Goal: Task Accomplishment & Management: Manage account settings

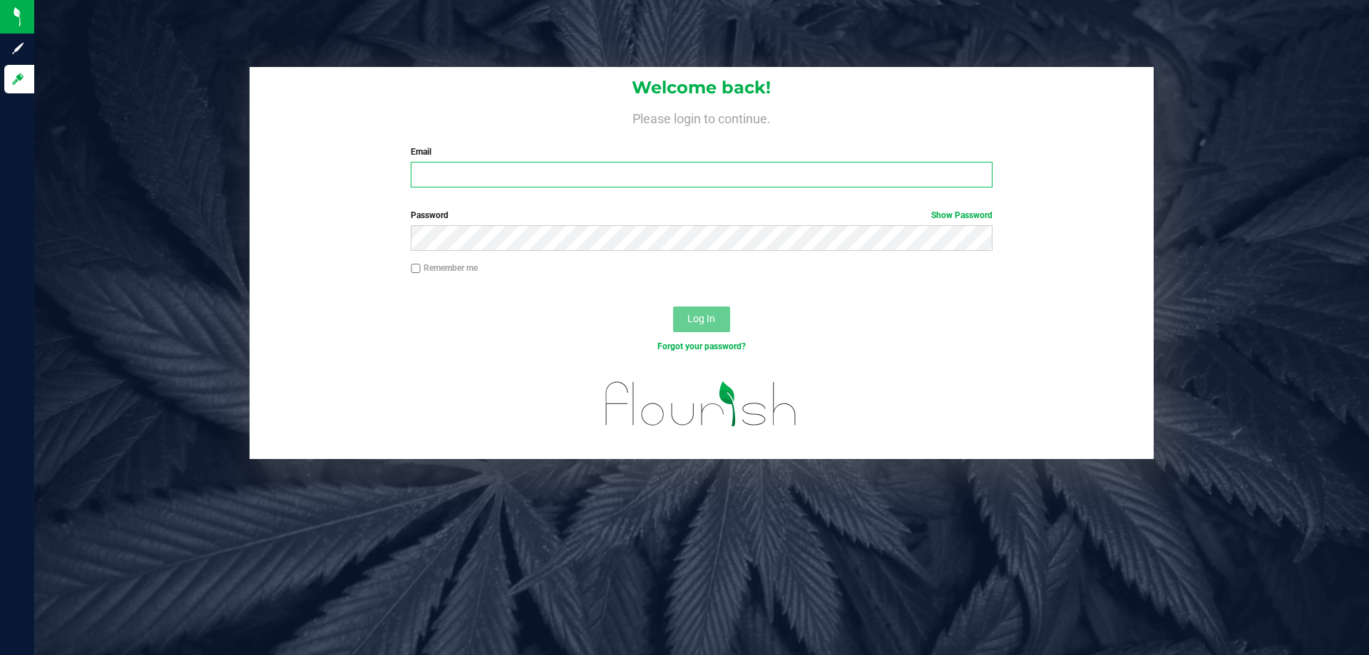
click at [611, 185] on input "Email" at bounding box center [701, 175] width 581 height 26
type input "[EMAIL_ADDRESS][DOMAIN_NAME]"
click at [673, 307] on button "Log In" at bounding box center [701, 320] width 57 height 26
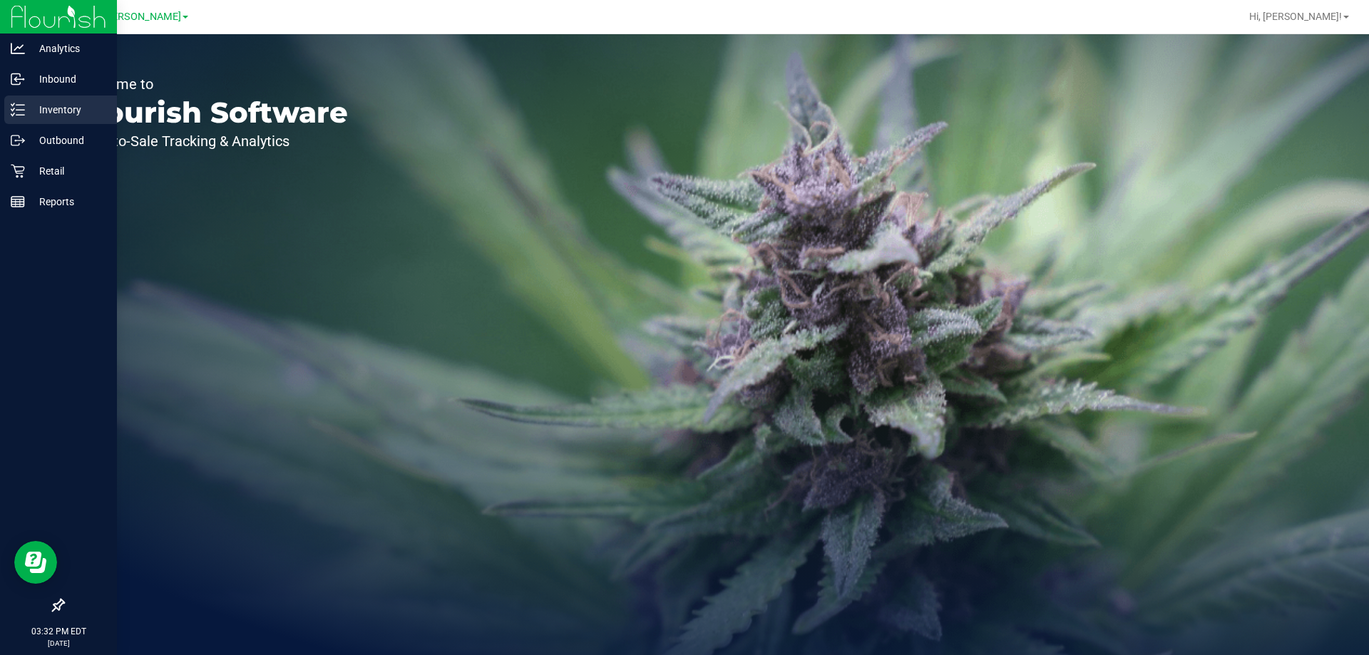
click at [67, 108] on p "Inventory" at bounding box center [68, 109] width 86 height 17
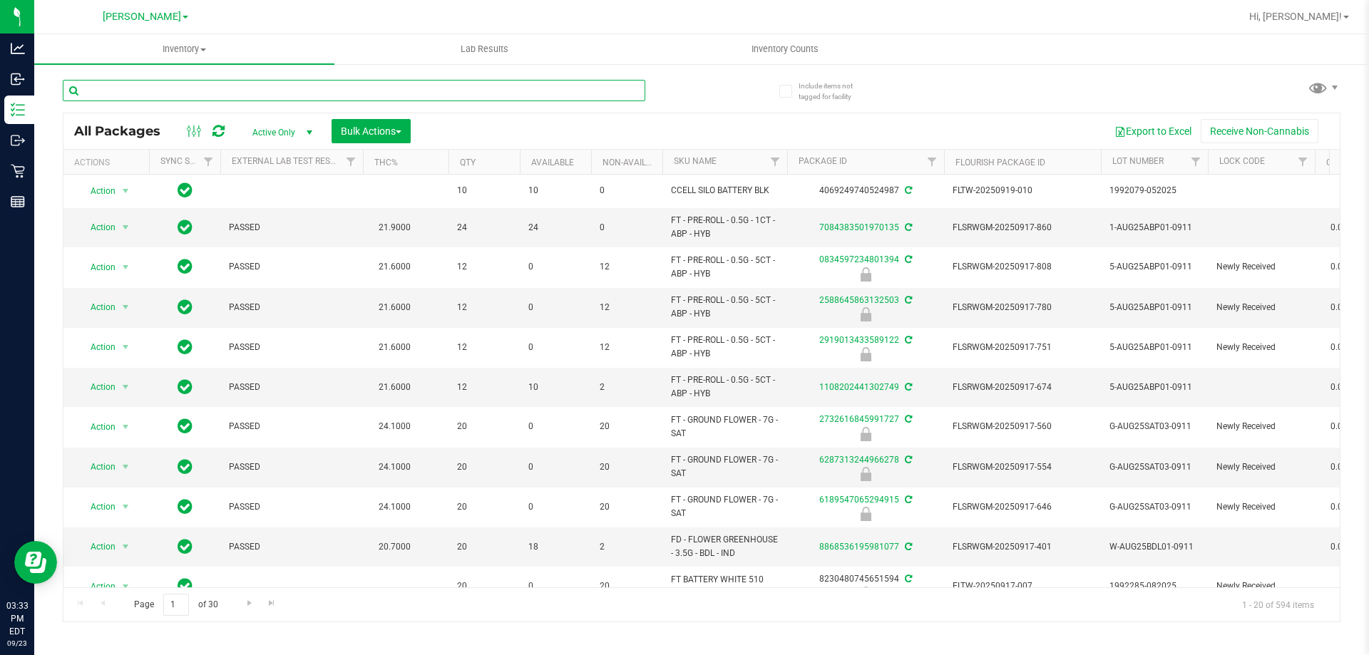
click at [499, 93] on input "text" at bounding box center [354, 90] width 583 height 21
type input "87604"
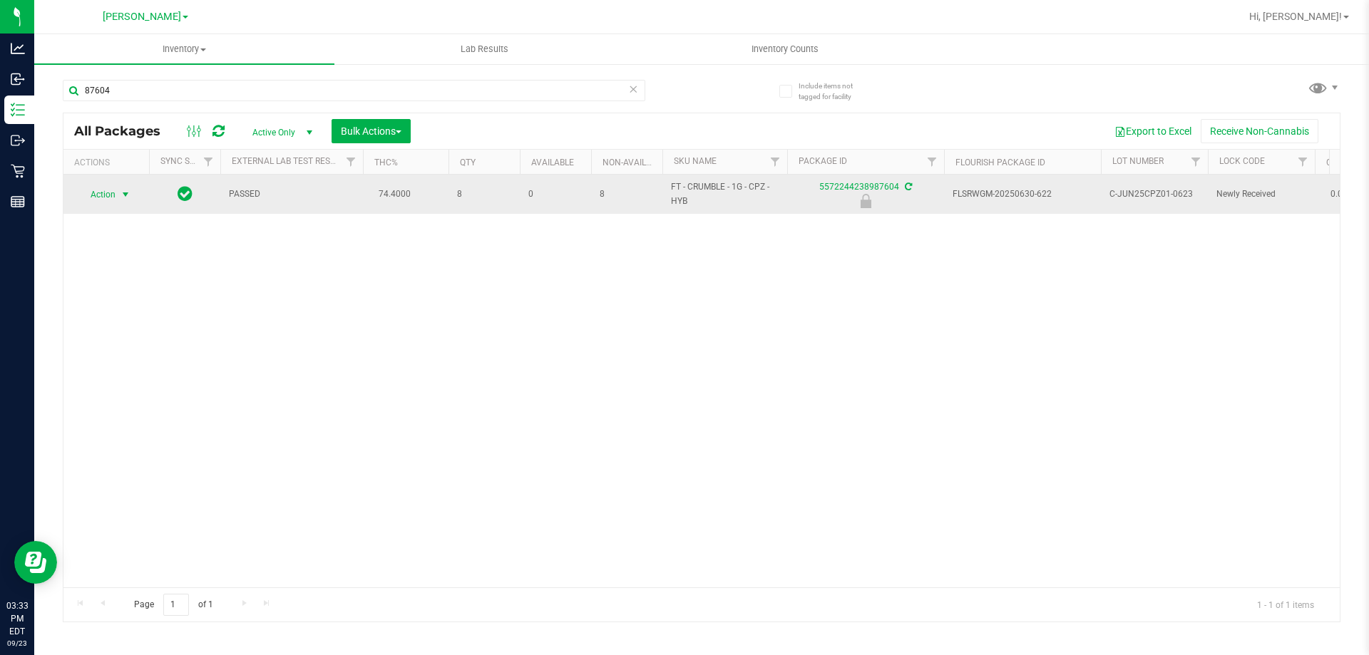
click at [121, 194] on span "select" at bounding box center [125, 194] width 11 height 11
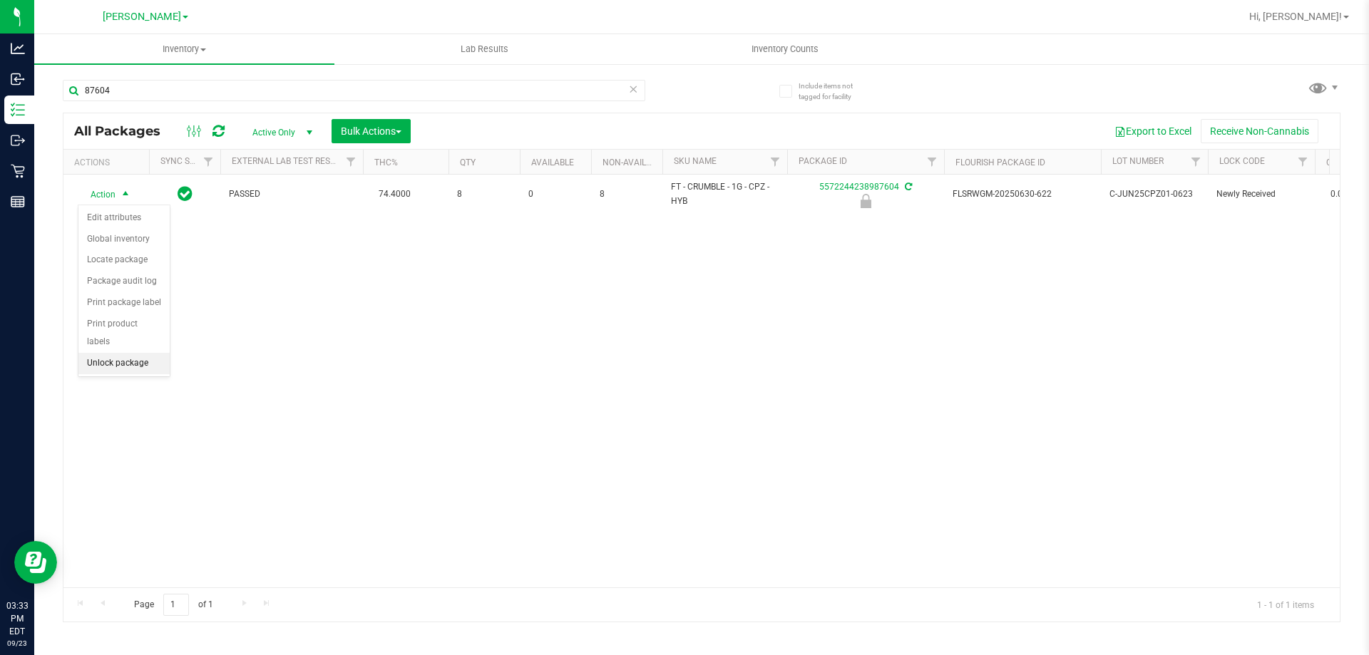
click at [146, 353] on li "Unlock package" at bounding box center [123, 363] width 91 height 21
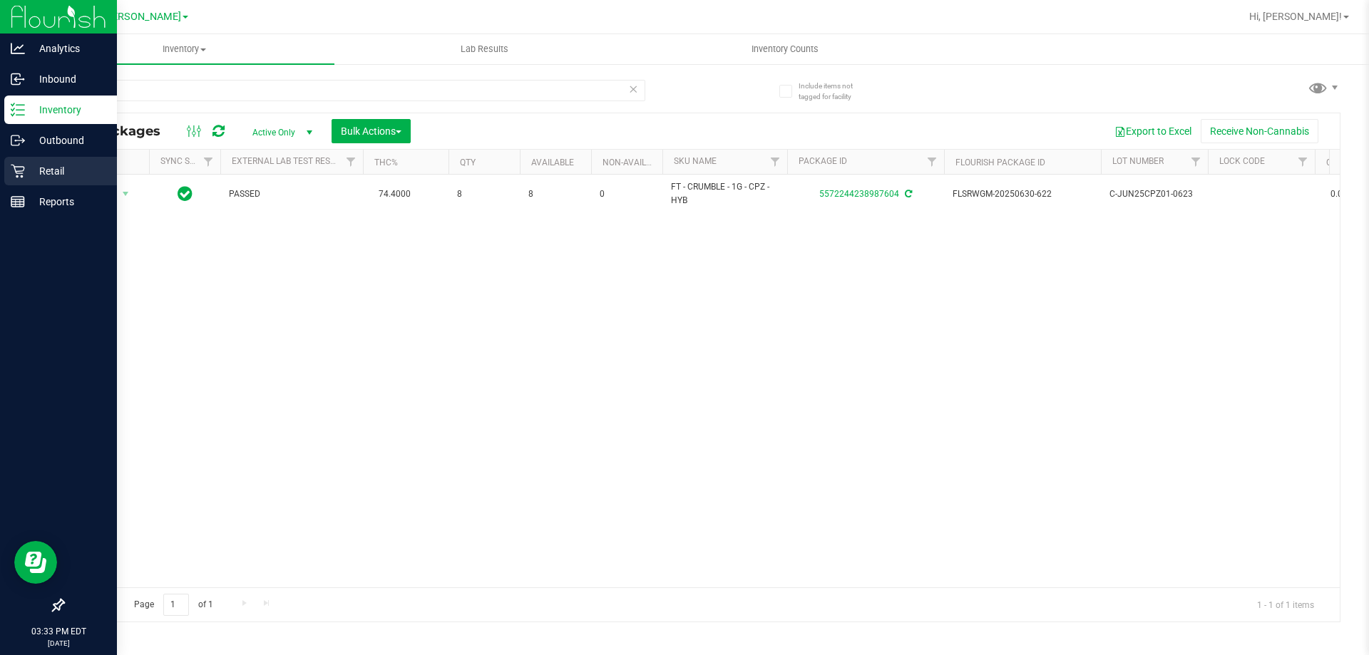
click at [25, 169] on p "Retail" at bounding box center [68, 171] width 86 height 17
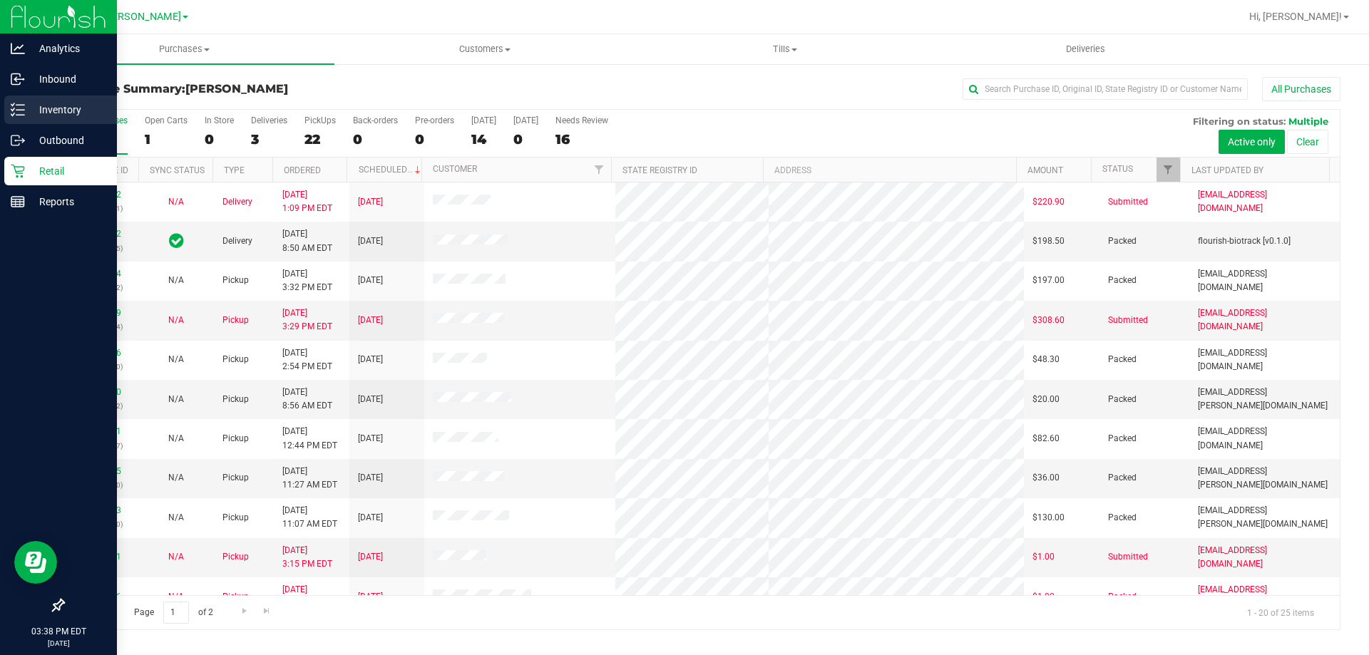
click at [38, 98] on div "Inventory" at bounding box center [60, 110] width 113 height 29
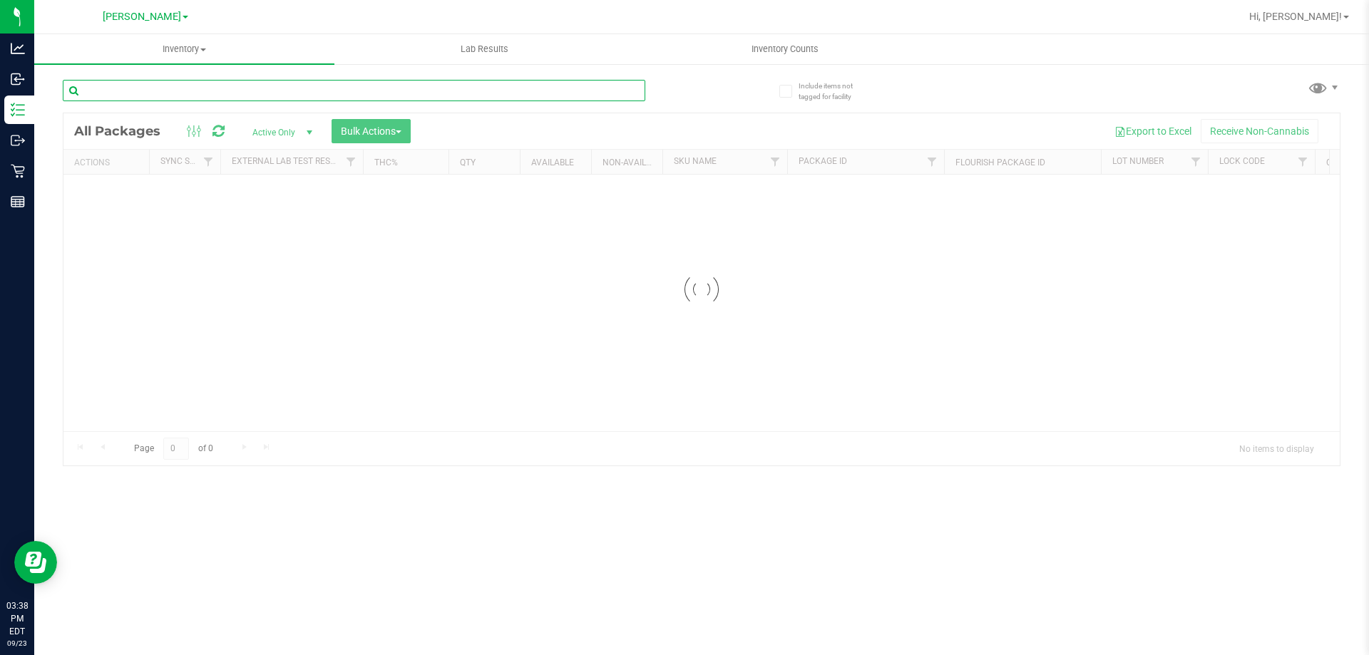
click at [400, 91] on input "text" at bounding box center [354, 90] width 583 height 21
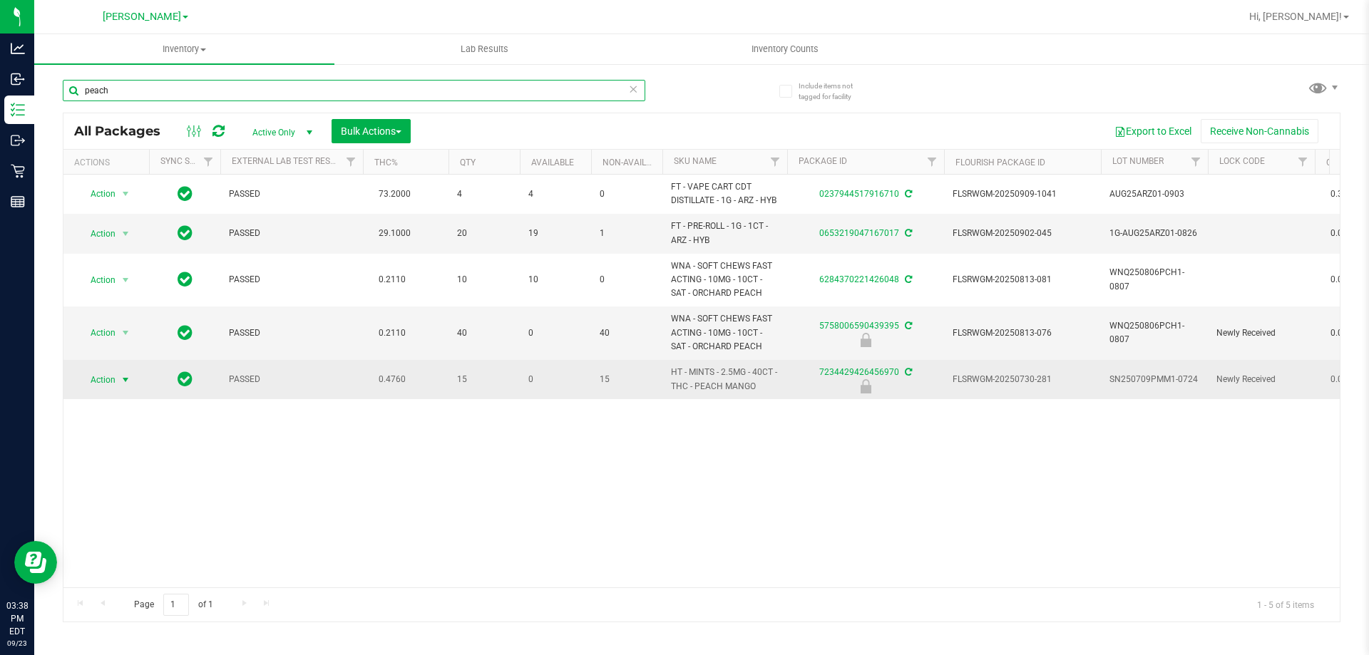
type input "peach"
click at [108, 380] on span "Action" at bounding box center [97, 380] width 39 height 20
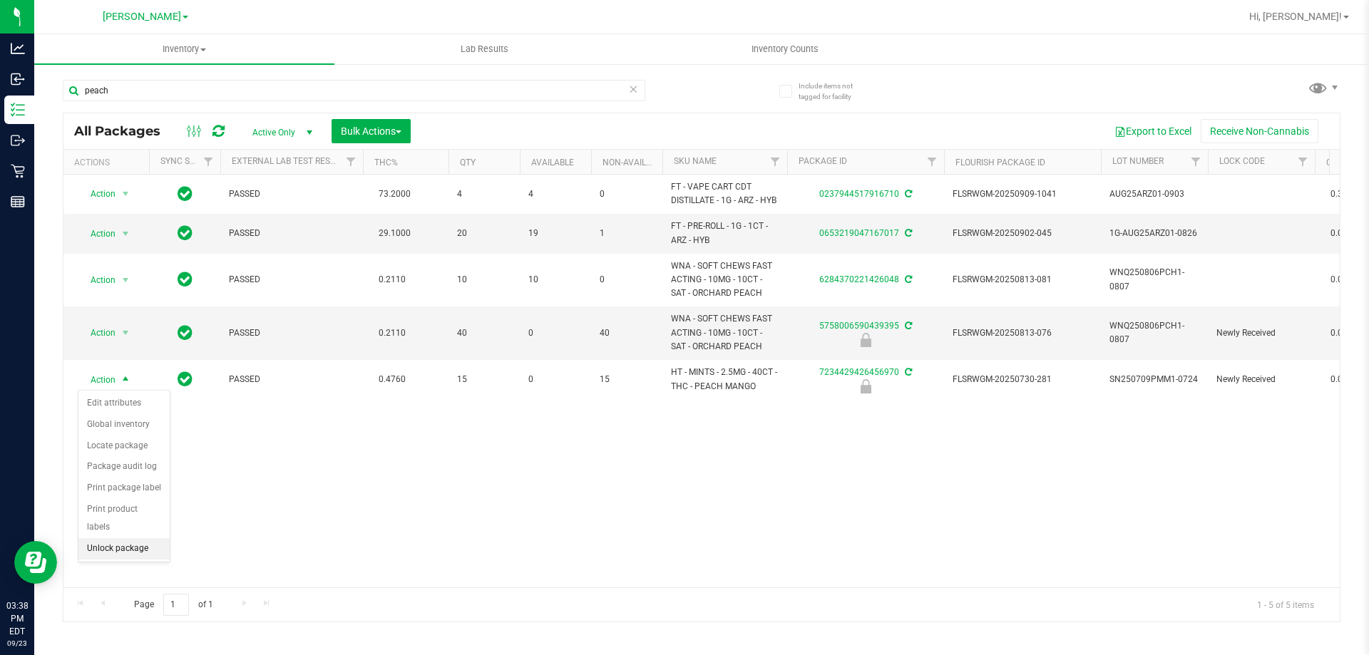
click at [122, 539] on li "Unlock package" at bounding box center [123, 549] width 91 height 21
click at [655, 470] on div "Action Action Adjust qty Create package Edit attributes Global inventory Locate…" at bounding box center [701, 381] width 1277 height 413
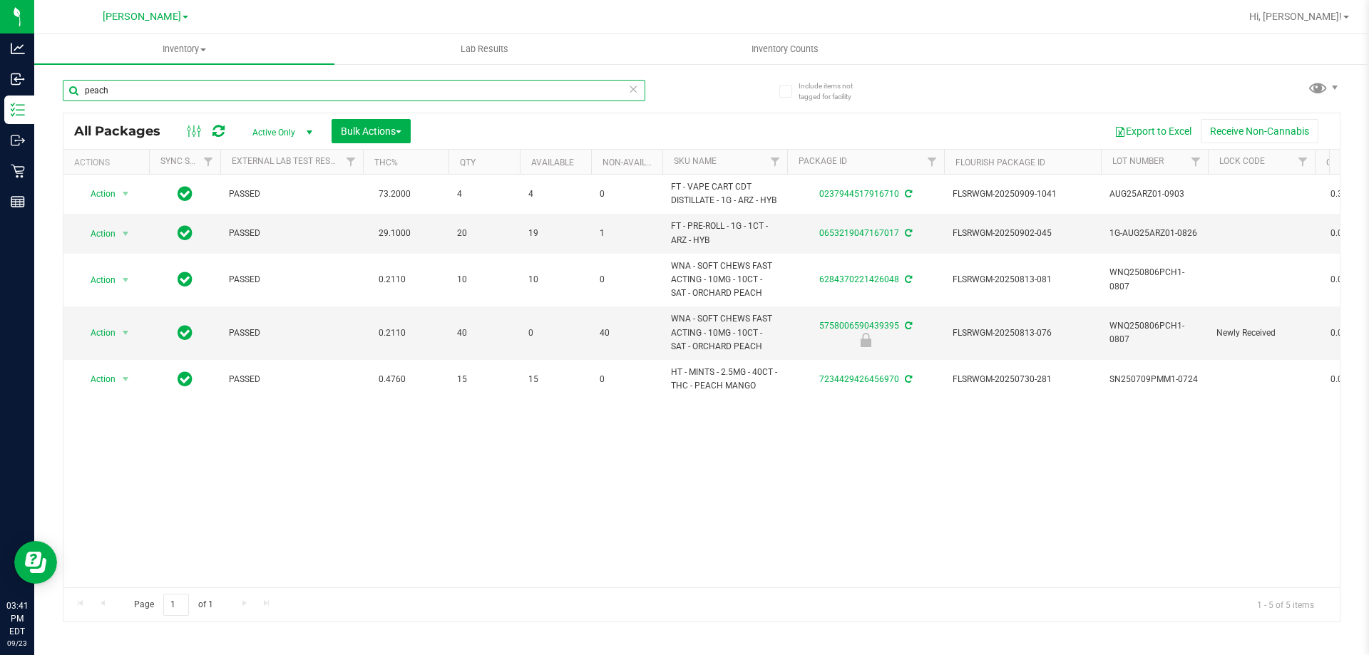
click at [242, 94] on input "peach" at bounding box center [354, 90] width 583 height 21
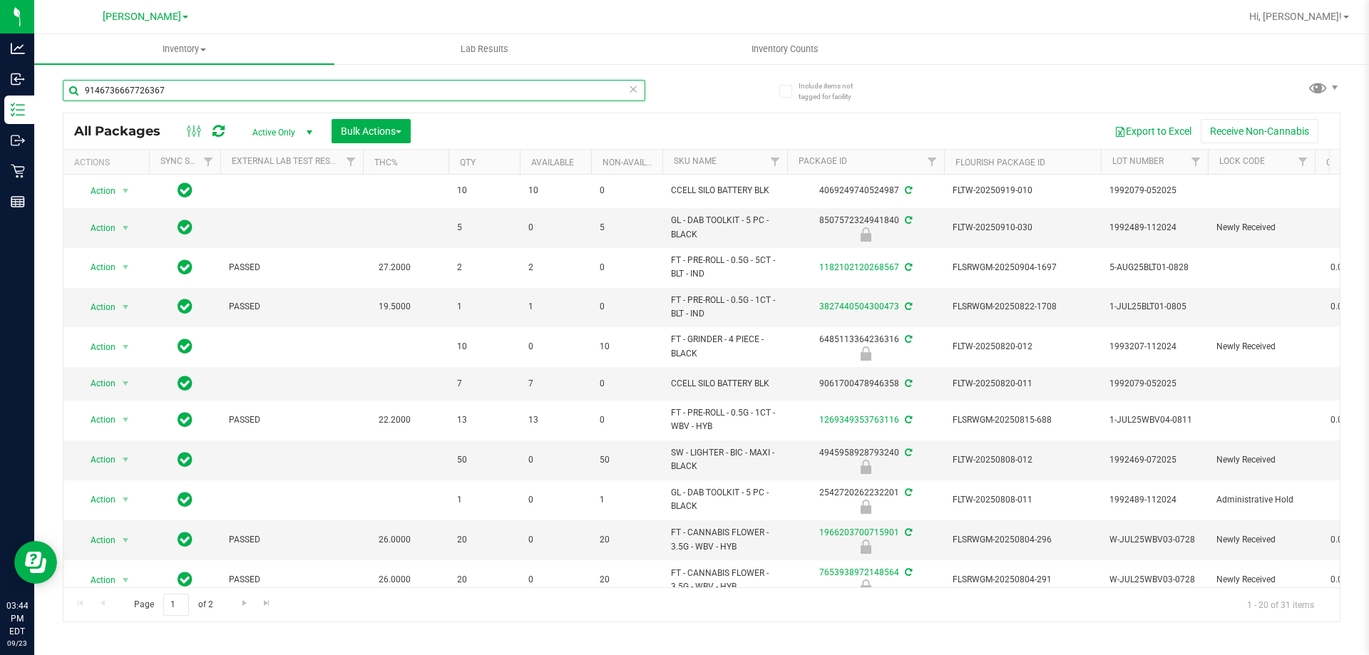
type input "9146736667726367"
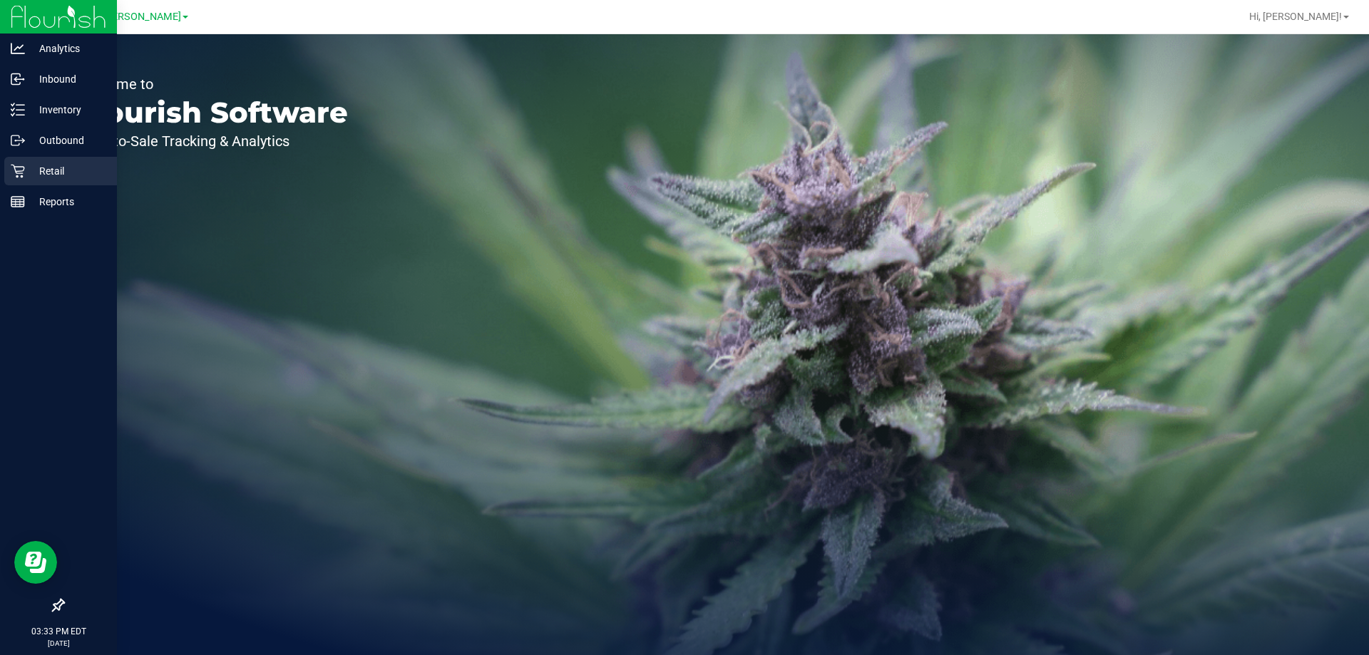
click at [14, 170] on icon at bounding box center [18, 171] width 14 height 14
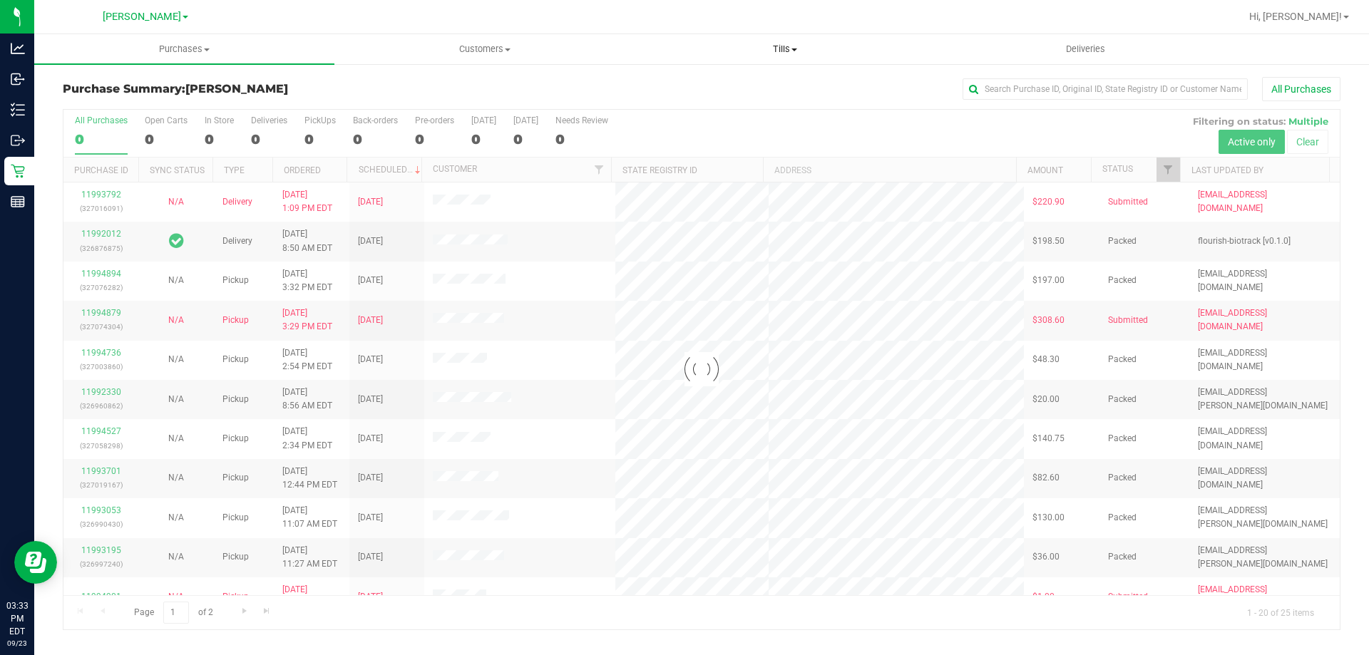
click at [775, 47] on span "Tills" at bounding box center [785, 49] width 299 height 13
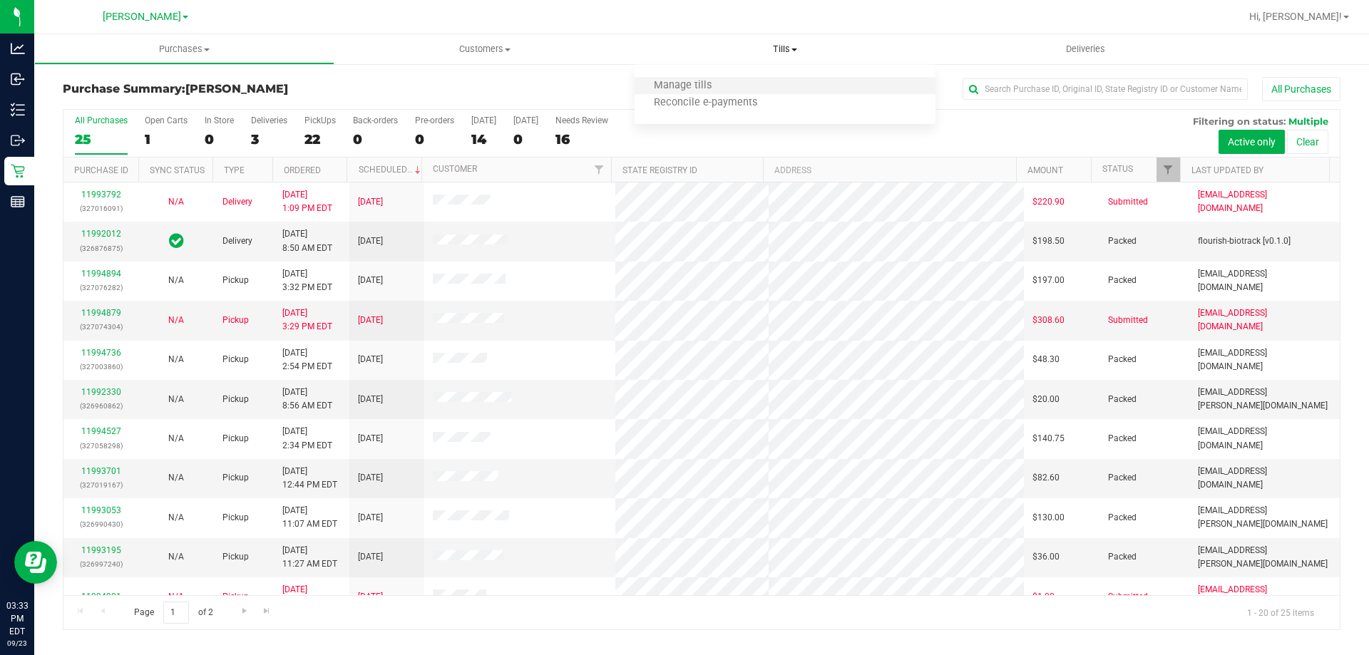
click at [738, 81] on li "Manage tills" at bounding box center [785, 86] width 300 height 17
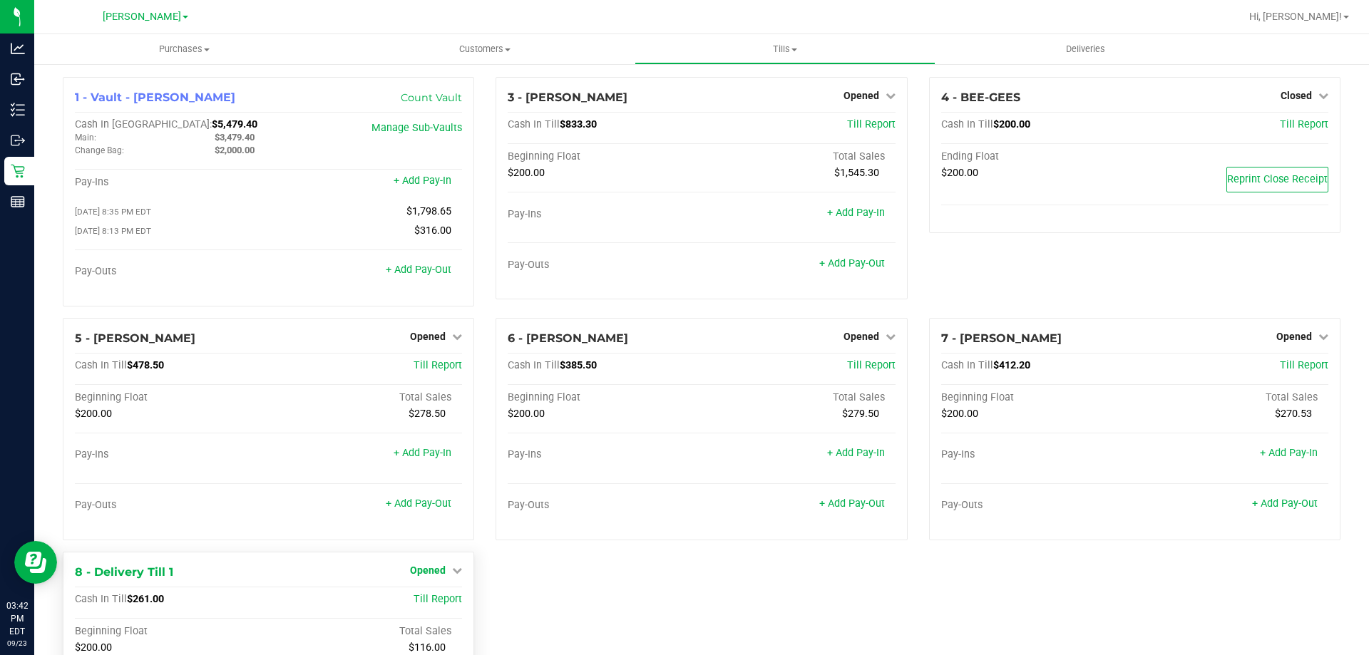
click at [432, 576] on span "Opened" at bounding box center [428, 570] width 36 height 11
click at [433, 605] on link "Close Till" at bounding box center [430, 599] width 39 height 11
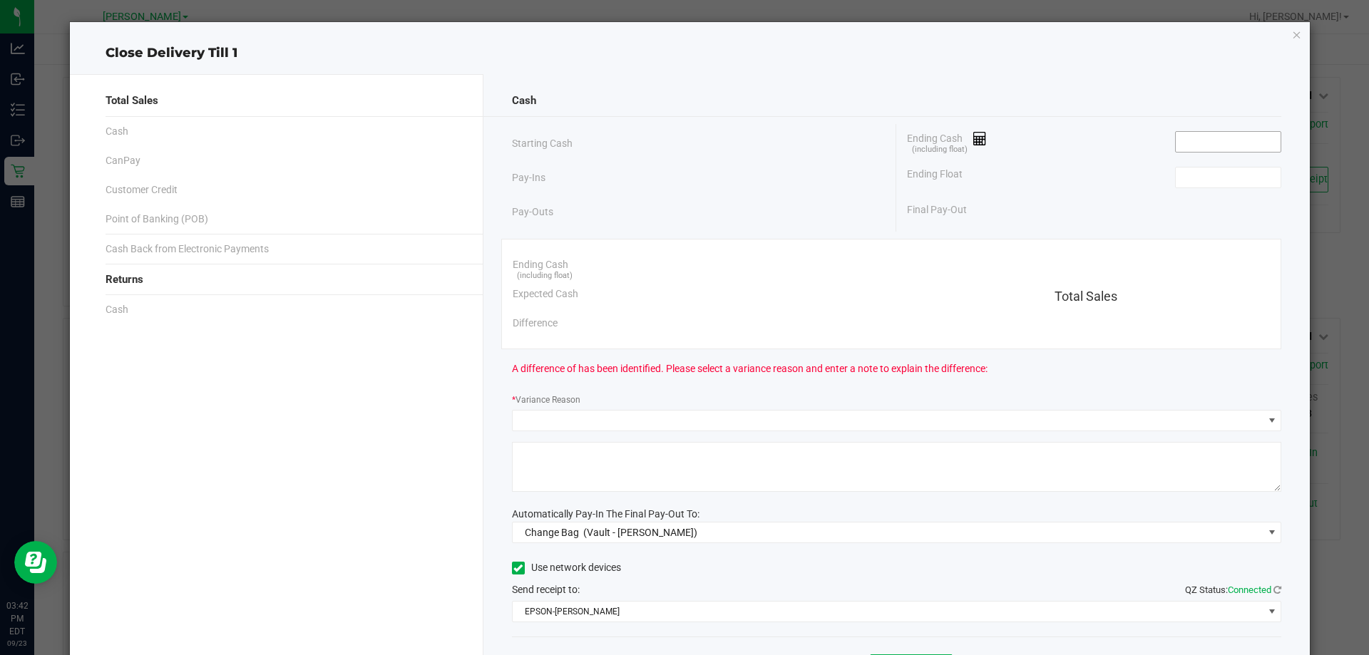
click at [1215, 151] on input at bounding box center [1228, 142] width 105 height 20
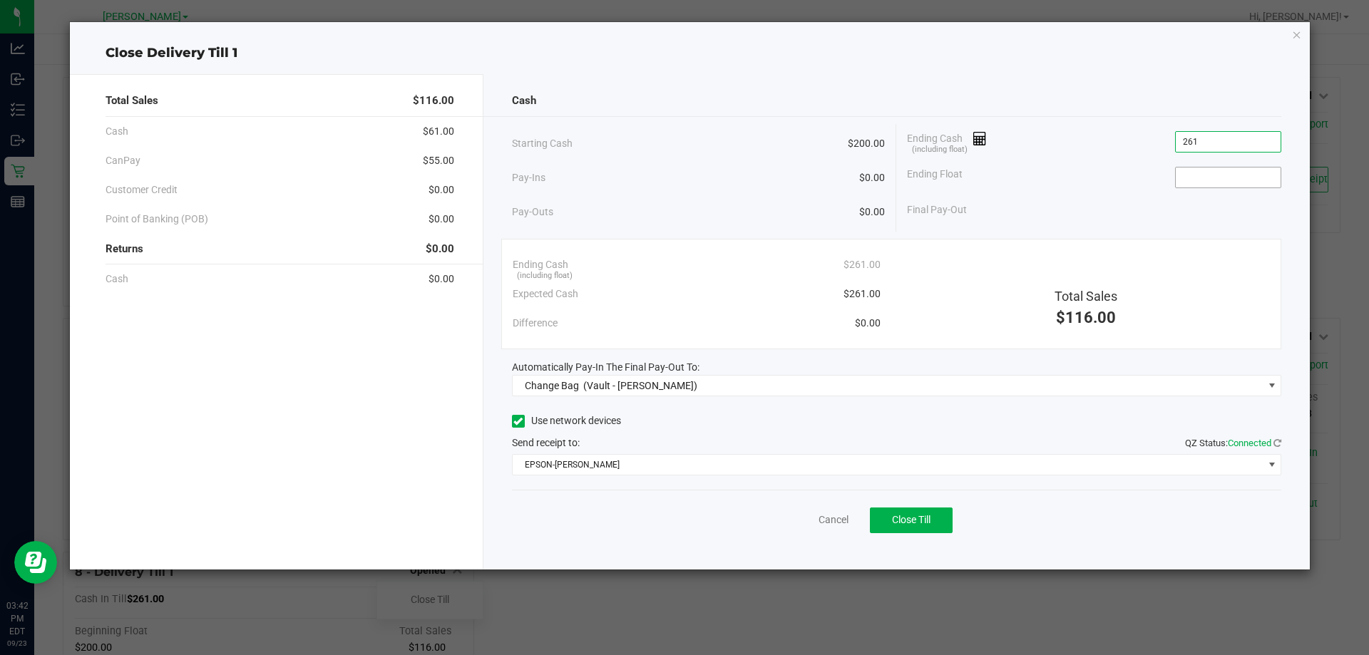
type input "$261.00"
click at [1219, 173] on input at bounding box center [1228, 178] width 105 height 20
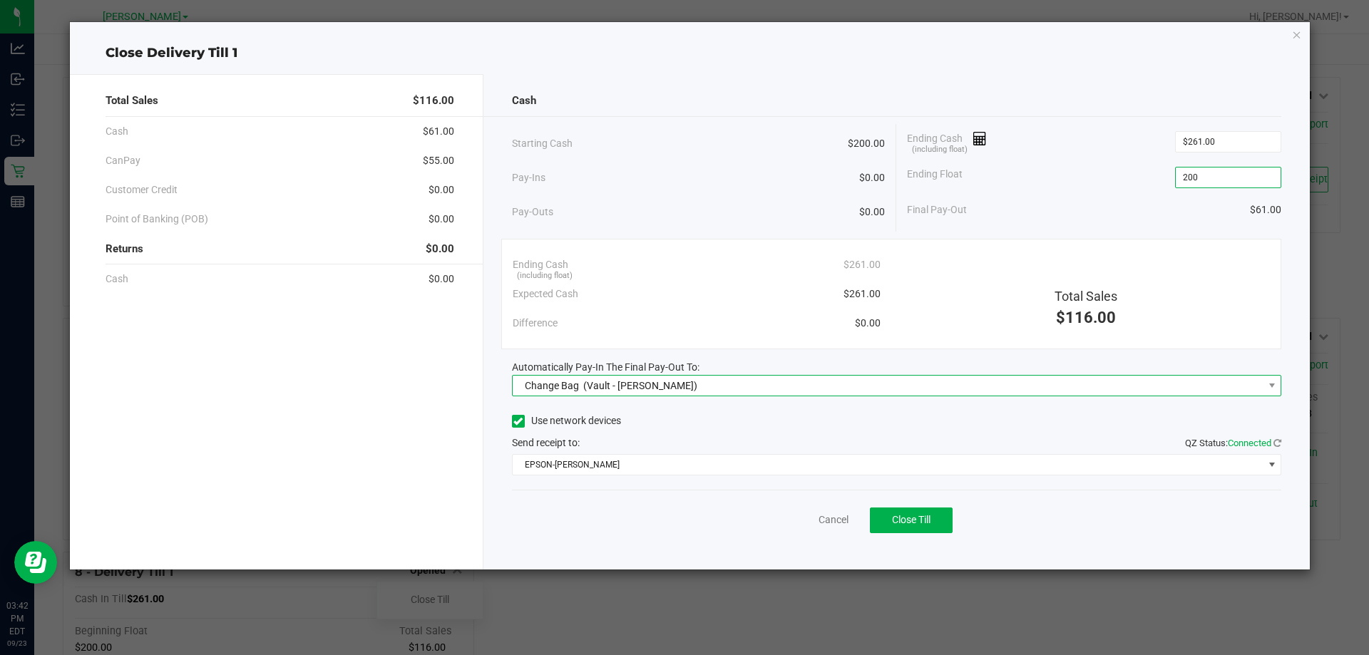
type input "$200.00"
click at [605, 387] on span "(Vault - Brandon WC)" at bounding box center [640, 385] width 114 height 11
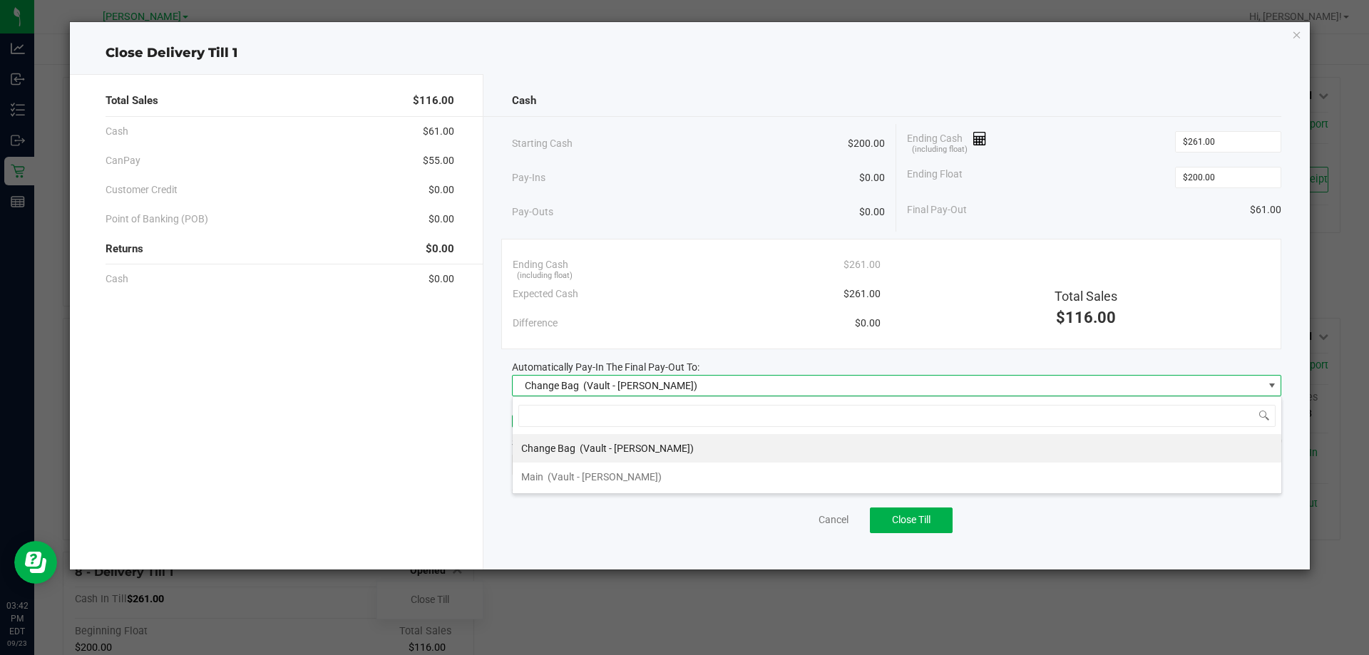
scroll to position [21, 770]
click at [611, 480] on span "(Vault - Brandon WC)" at bounding box center [605, 476] width 114 height 11
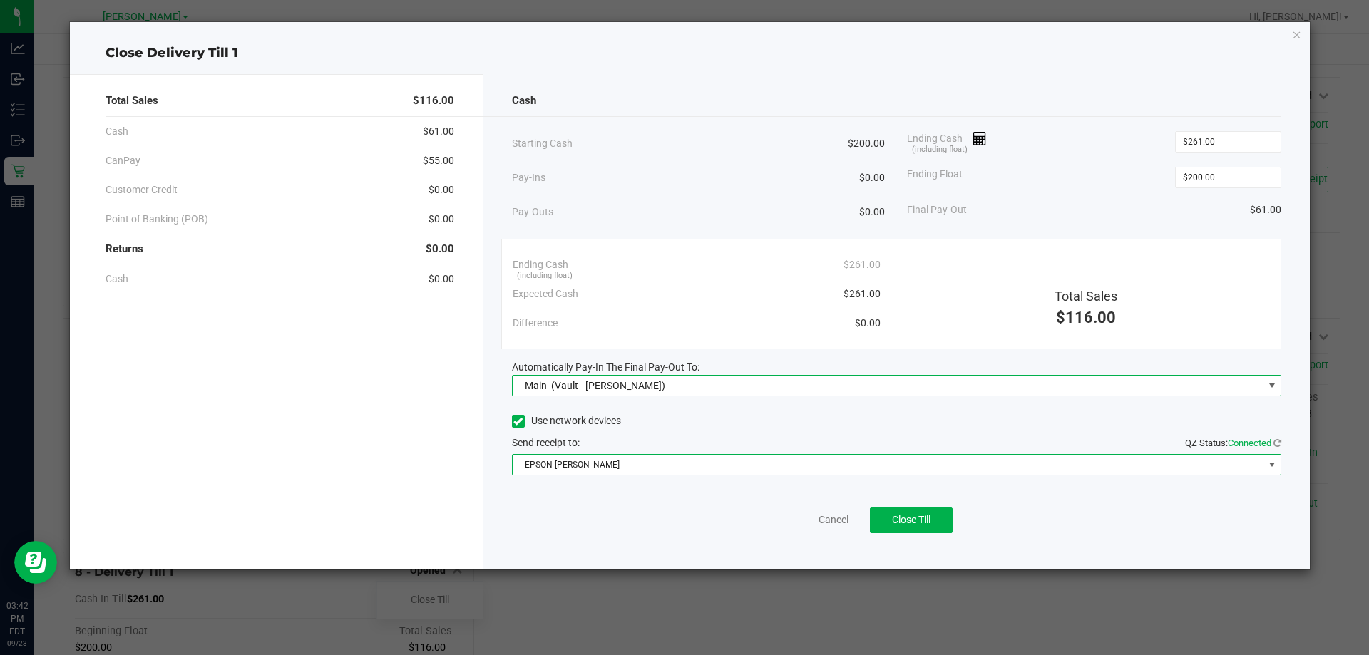
click at [656, 474] on span "EPSON-BECK" at bounding box center [888, 465] width 751 height 20
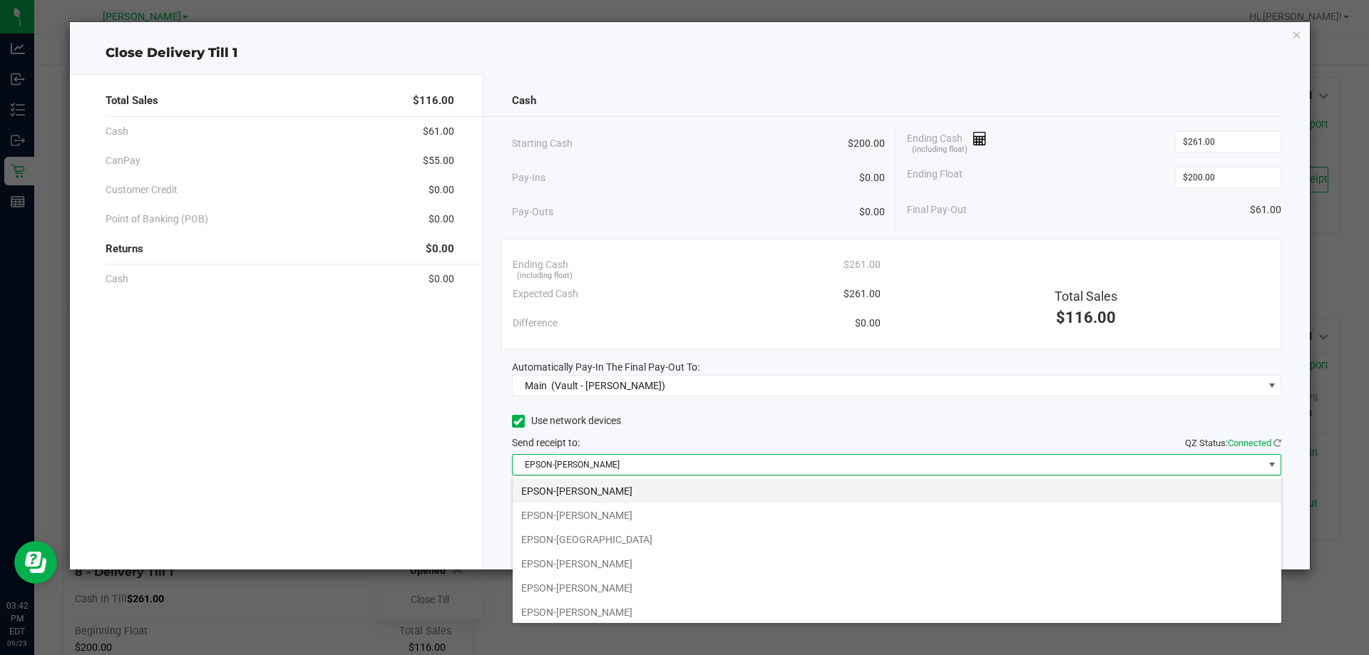
scroll to position [71, 0]
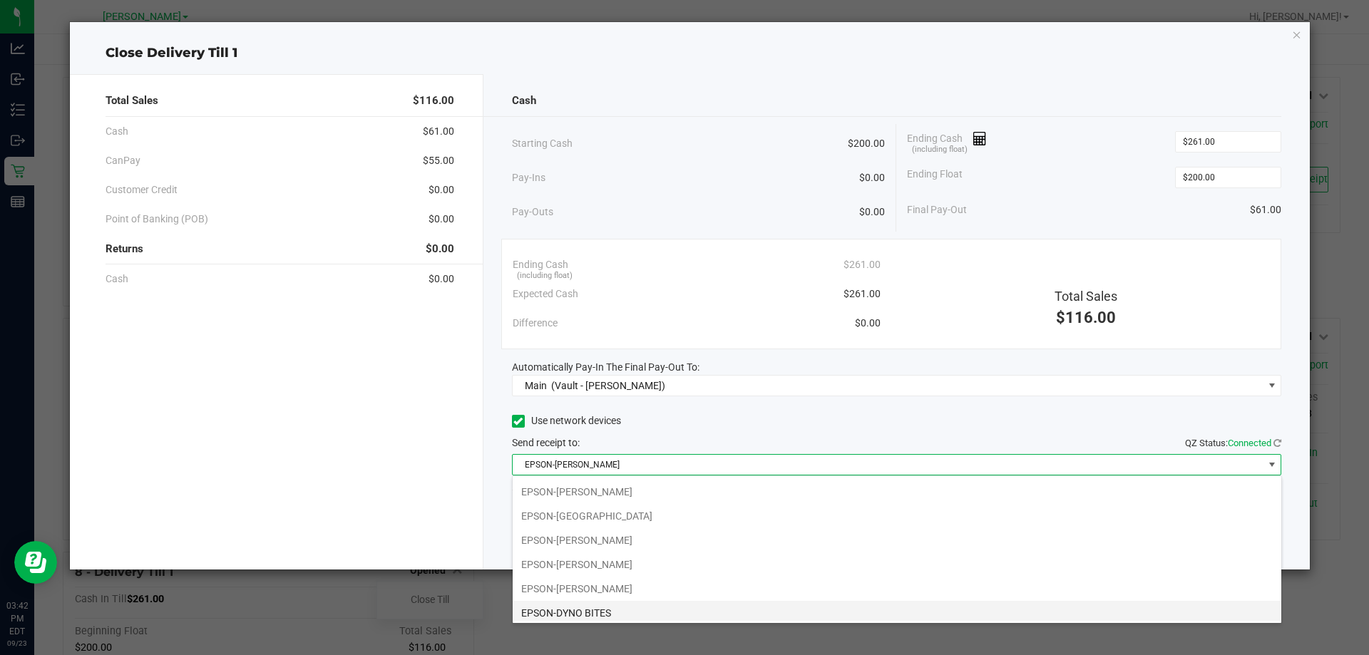
click at [608, 607] on li "EPSON-DYNO BITES" at bounding box center [897, 613] width 769 height 24
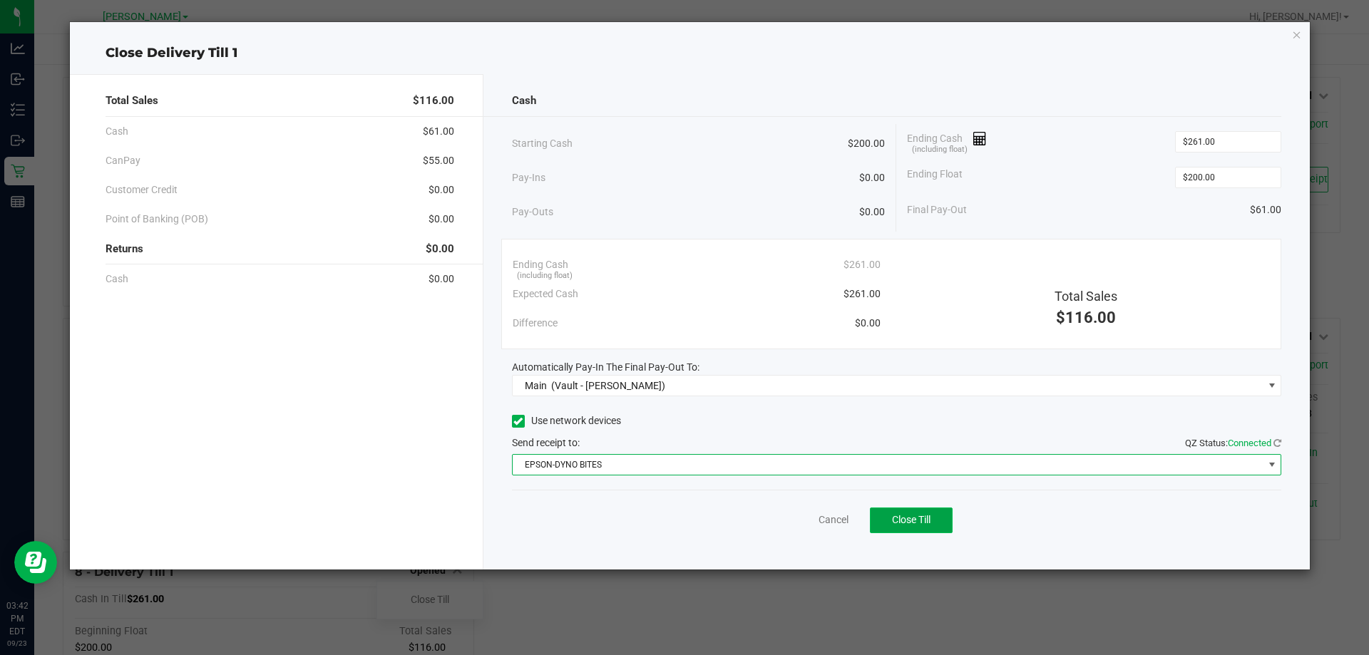
click at [917, 519] on span "Close Till" at bounding box center [911, 519] width 39 height 11
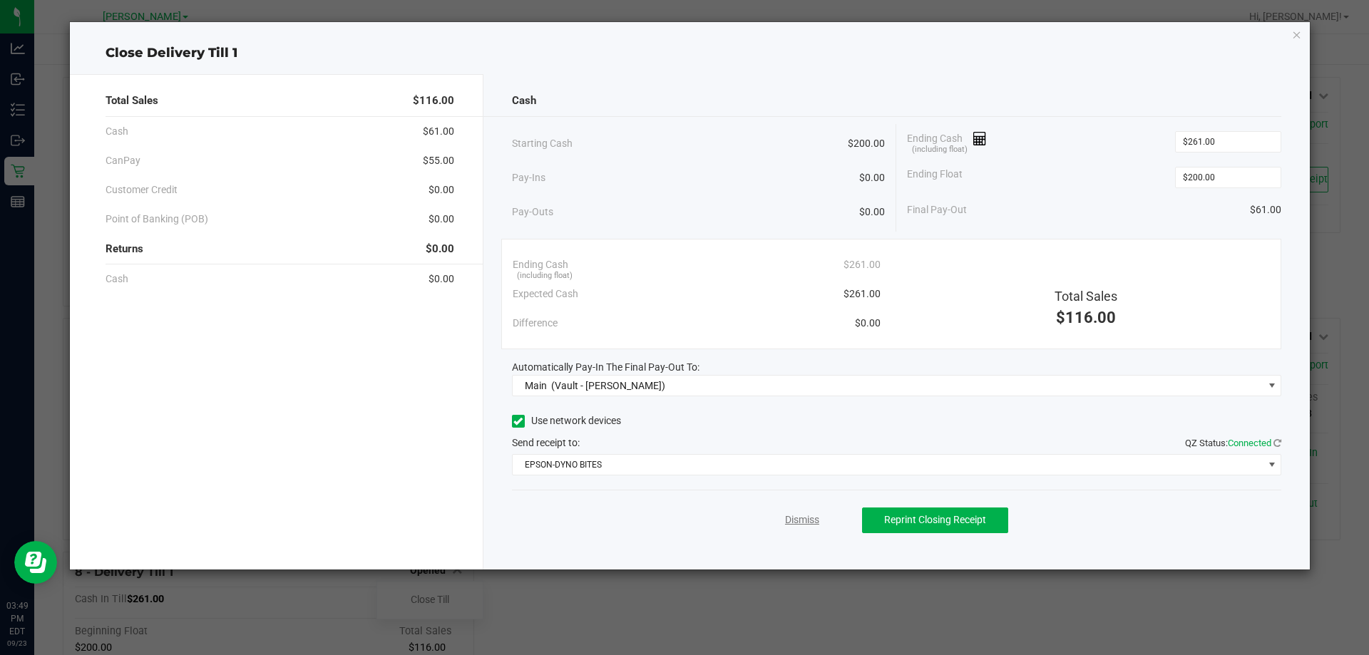
click at [809, 524] on link "Dismiss" at bounding box center [802, 520] width 34 height 15
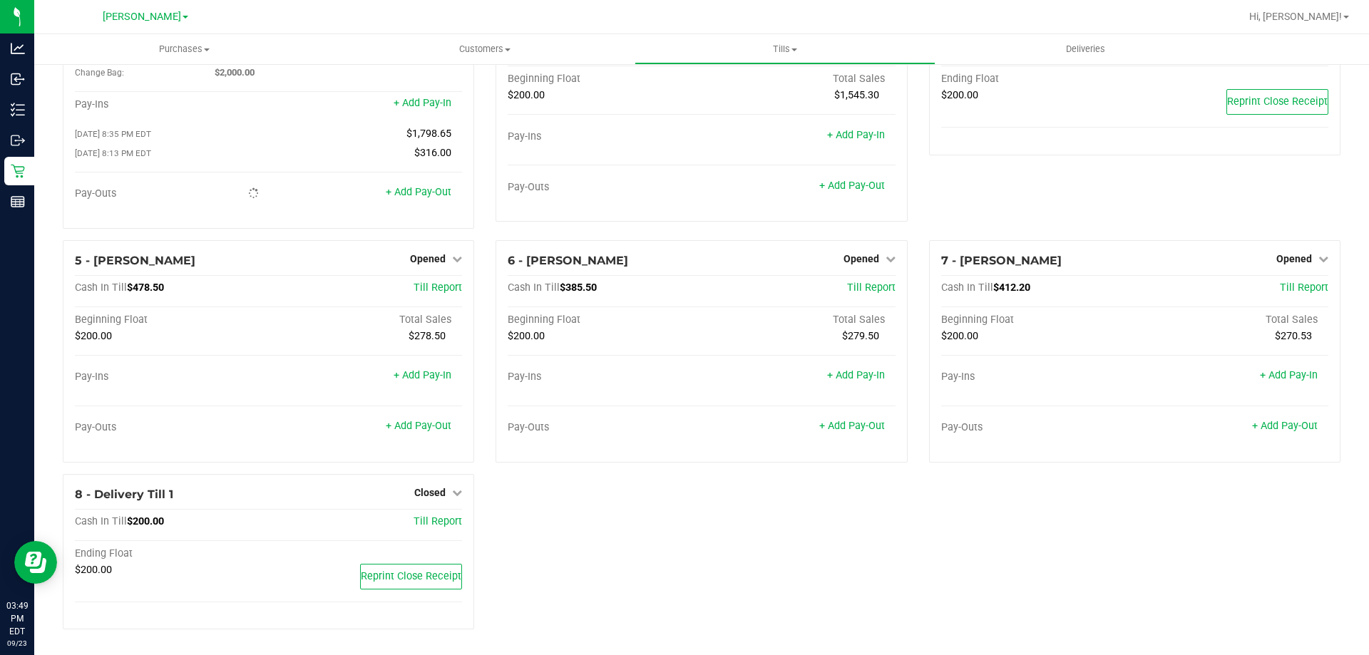
scroll to position [81, 0]
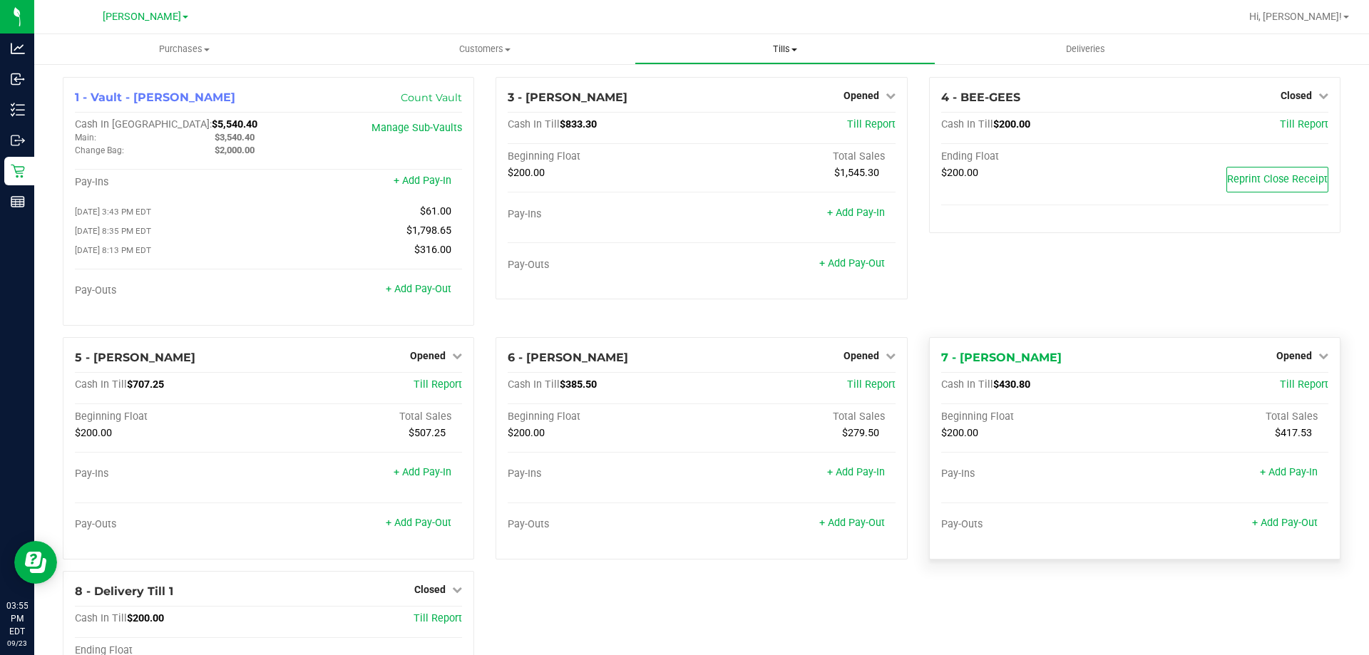
click at [786, 46] on span "Tills" at bounding box center [785, 49] width 299 height 13
click at [740, 97] on span "Reconcile e-payments" at bounding box center [706, 103] width 142 height 12
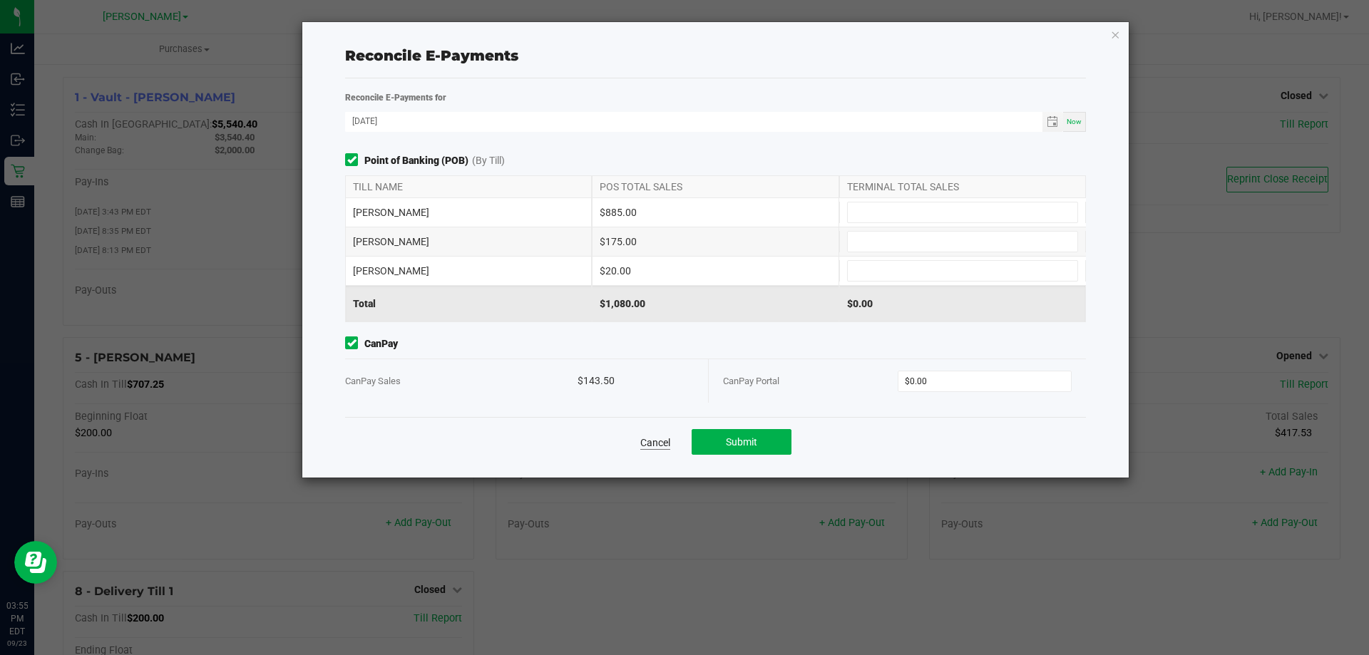
click at [658, 438] on link "Cancel" at bounding box center [656, 443] width 30 height 14
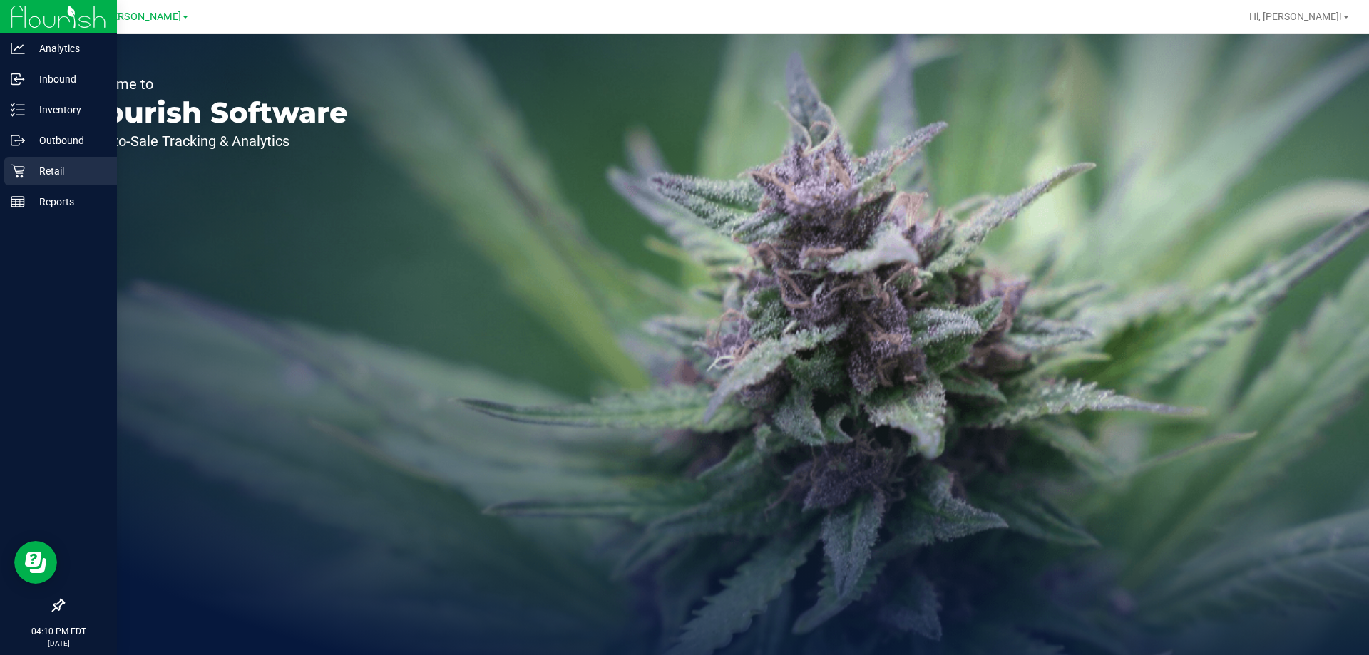
click at [84, 173] on p "Retail" at bounding box center [68, 171] width 86 height 17
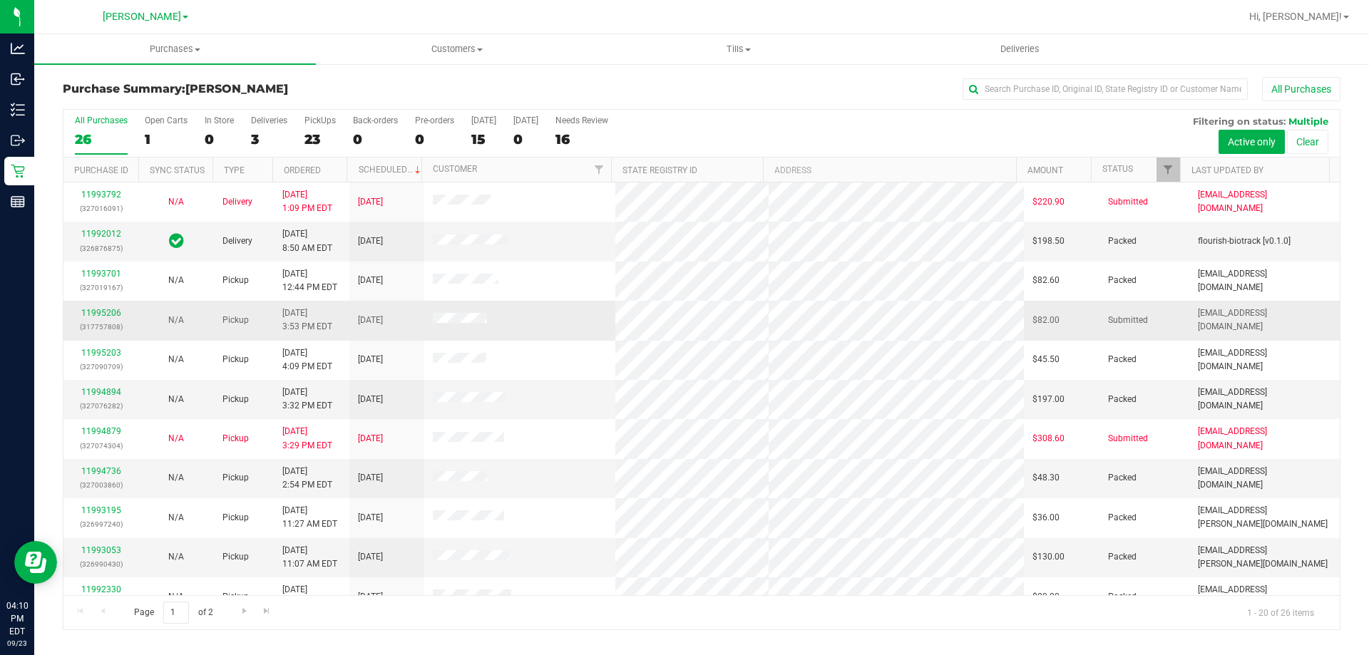
click at [106, 320] on div "11995206 (317757808)" at bounding box center [101, 320] width 58 height 27
click at [106, 312] on link "11995206" at bounding box center [101, 313] width 40 height 10
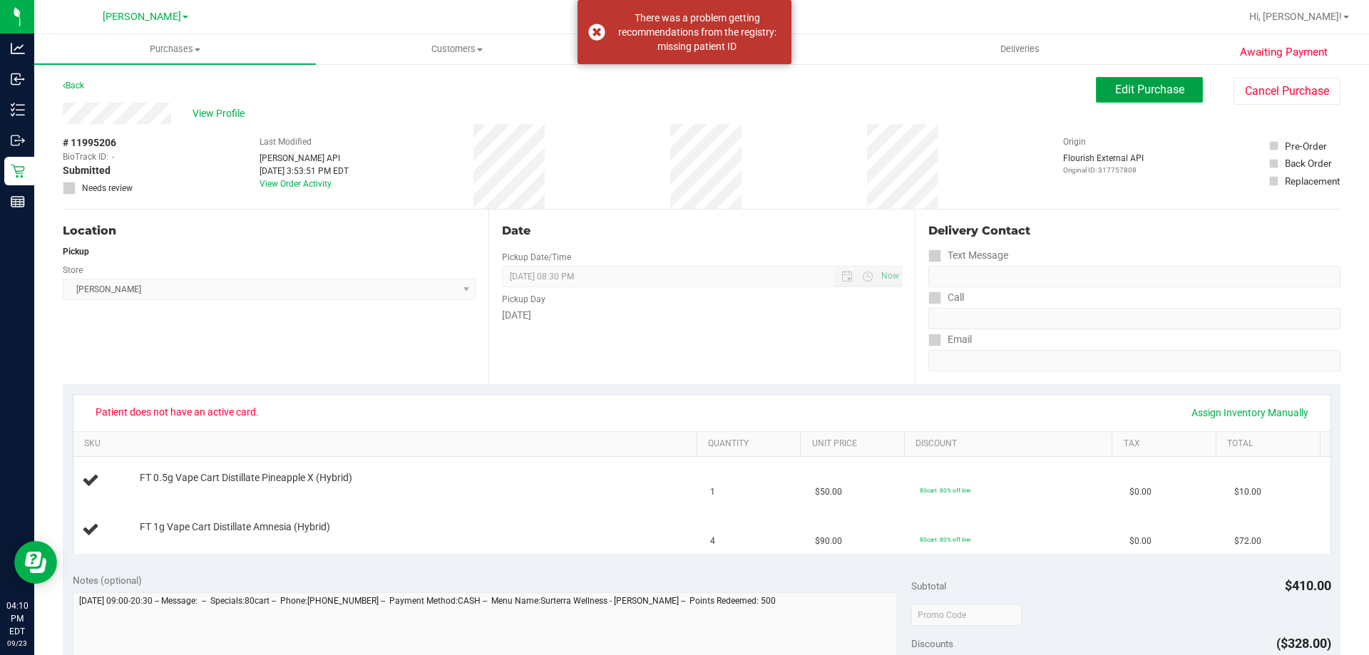
click at [1118, 99] on button "Edit Purchase" at bounding box center [1149, 90] width 107 height 26
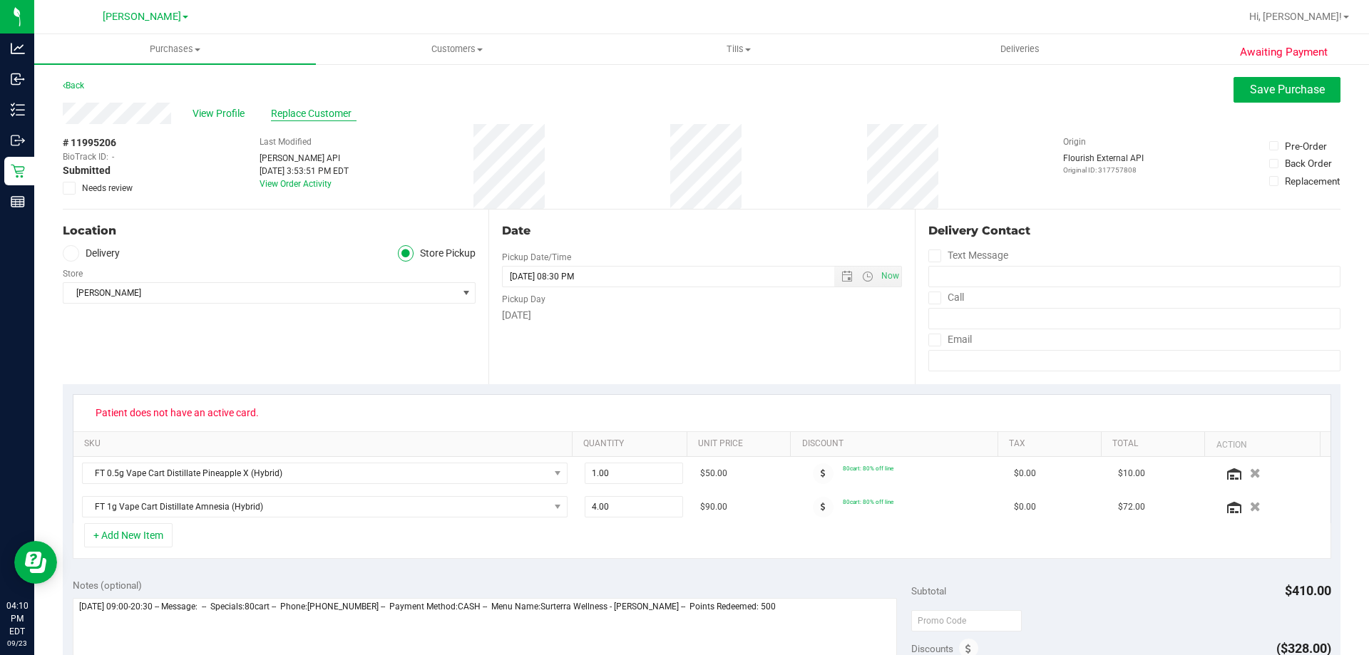
click at [292, 106] on span "Replace Customer" at bounding box center [314, 113] width 86 height 15
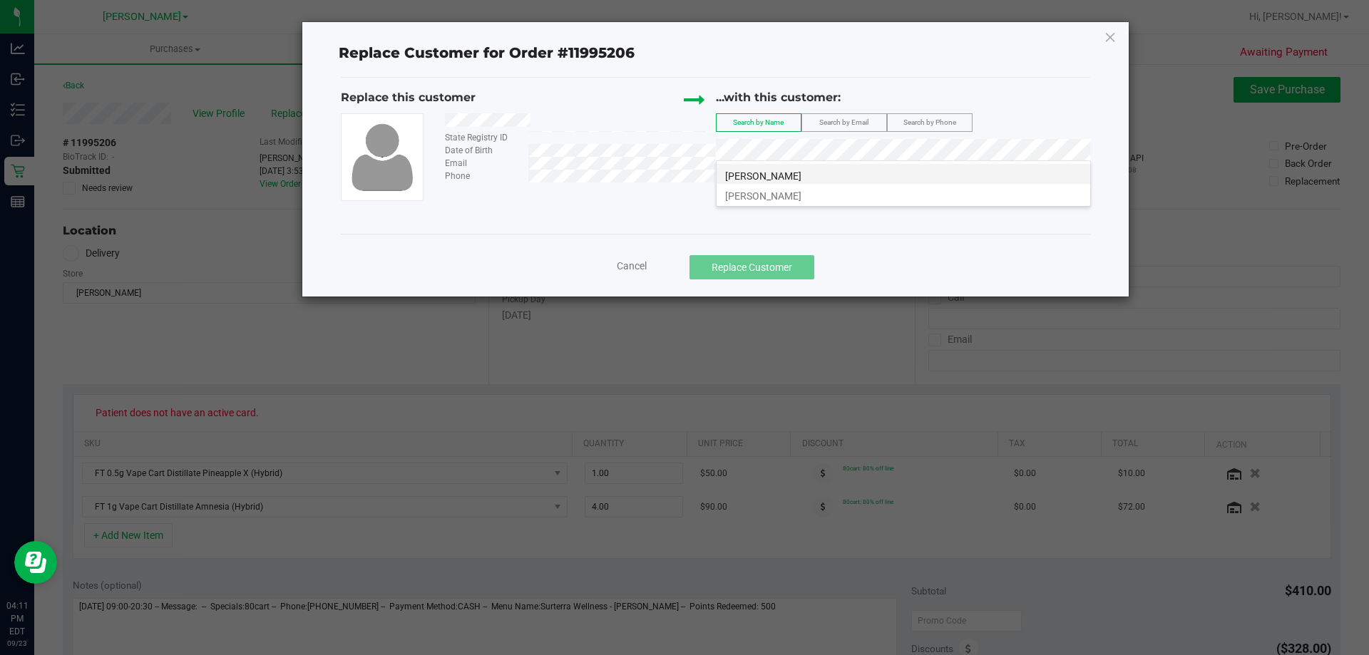
click at [878, 173] on li "[PERSON_NAME]" at bounding box center [904, 174] width 374 height 20
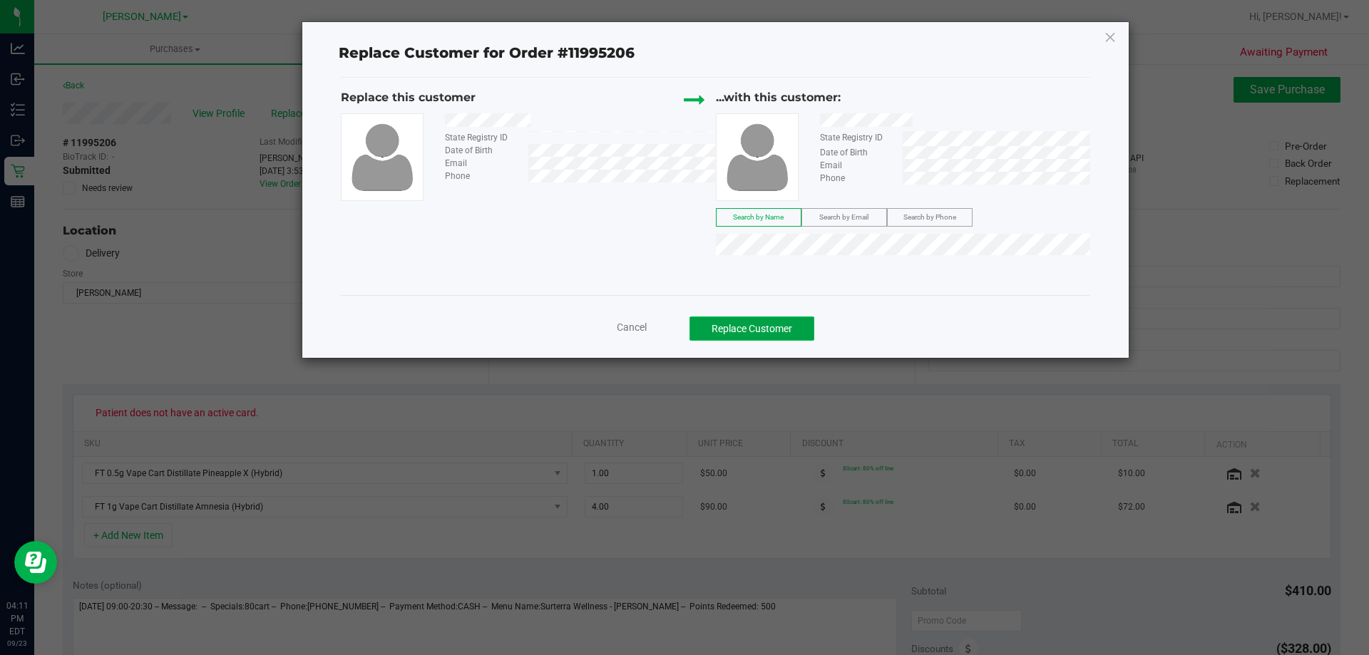
click at [787, 323] on button "Replace Customer" at bounding box center [752, 329] width 125 height 24
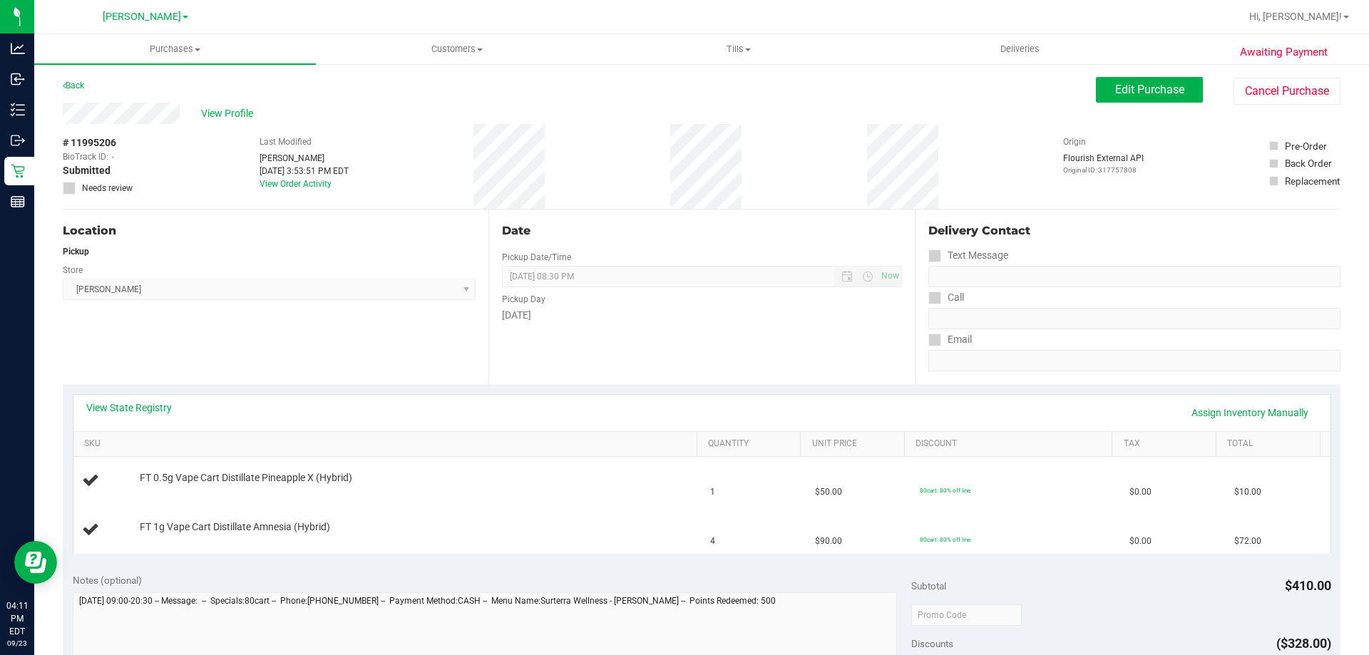
click at [152, 400] on div "View State Registry Assign Inventory Manually" at bounding box center [701, 413] width 1257 height 36
click at [116, 400] on div "View State Registry Assign Inventory Manually" at bounding box center [701, 413] width 1257 height 36
click at [155, 400] on div "View State Registry Assign Inventory Manually" at bounding box center [701, 413] width 1257 height 36
click at [158, 405] on link "View State Registry" at bounding box center [129, 408] width 86 height 14
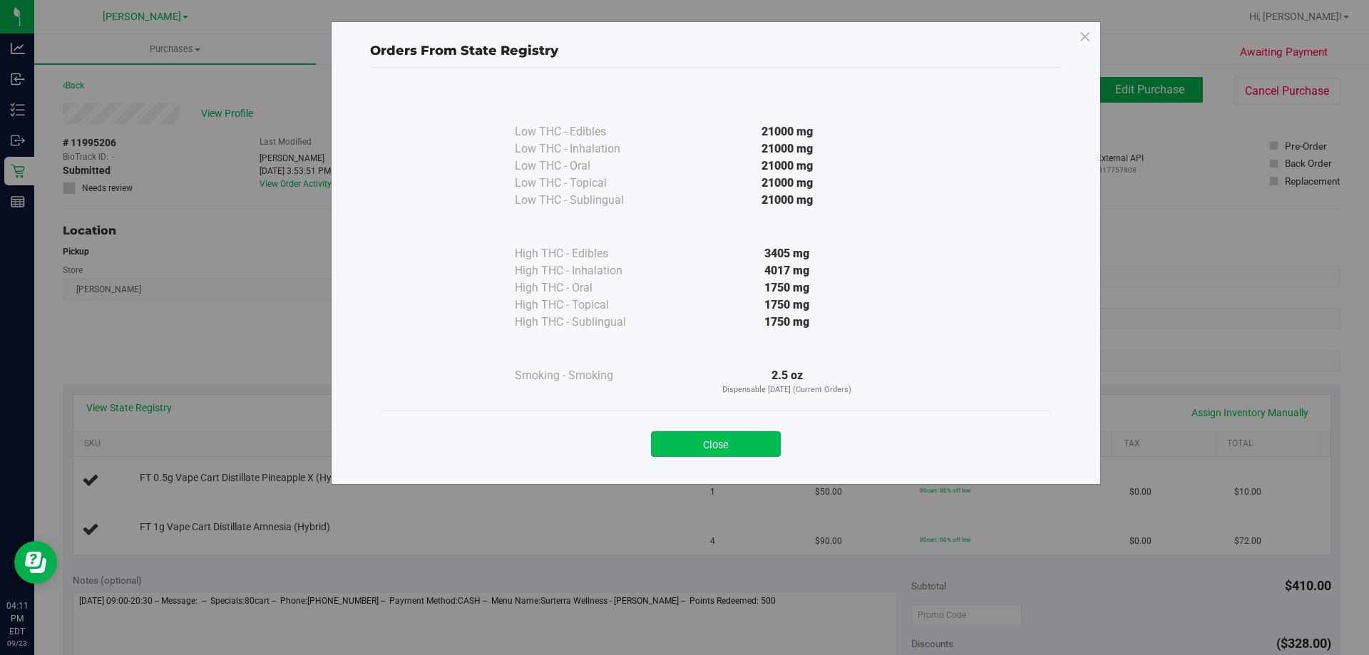
click at [705, 445] on button "Close" at bounding box center [716, 445] width 130 height 26
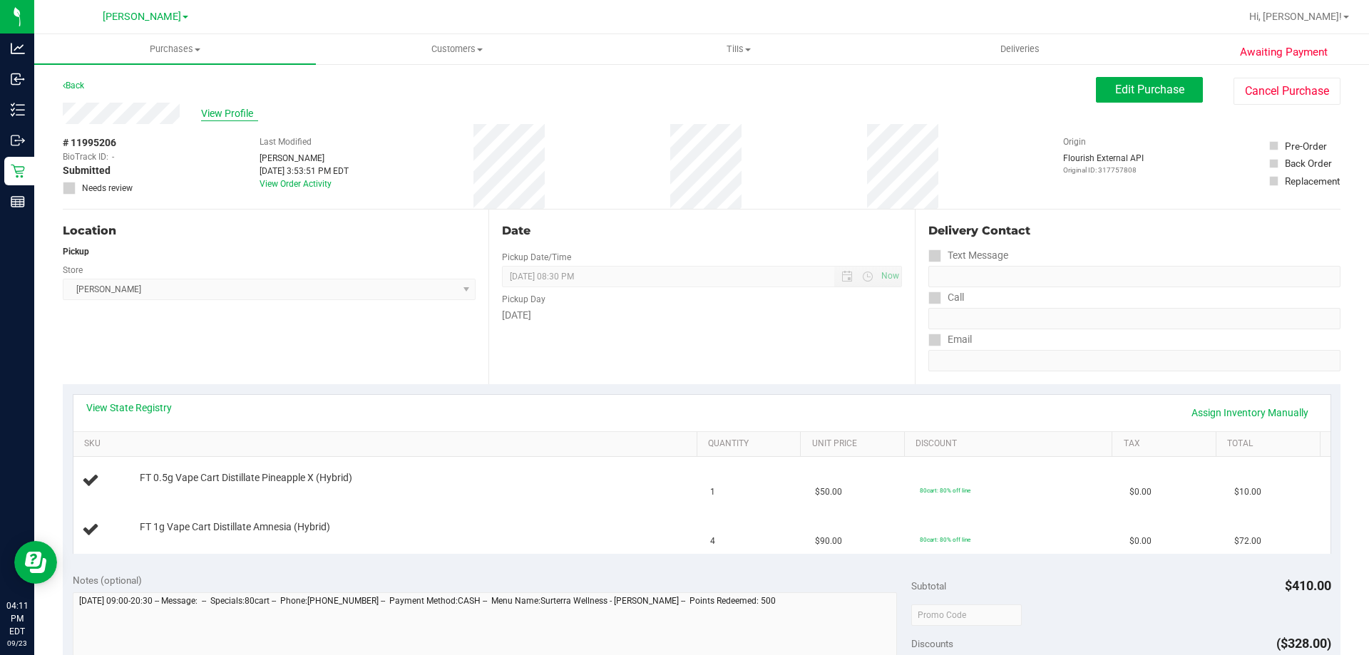
click at [207, 108] on span "View Profile" at bounding box center [229, 113] width 57 height 15
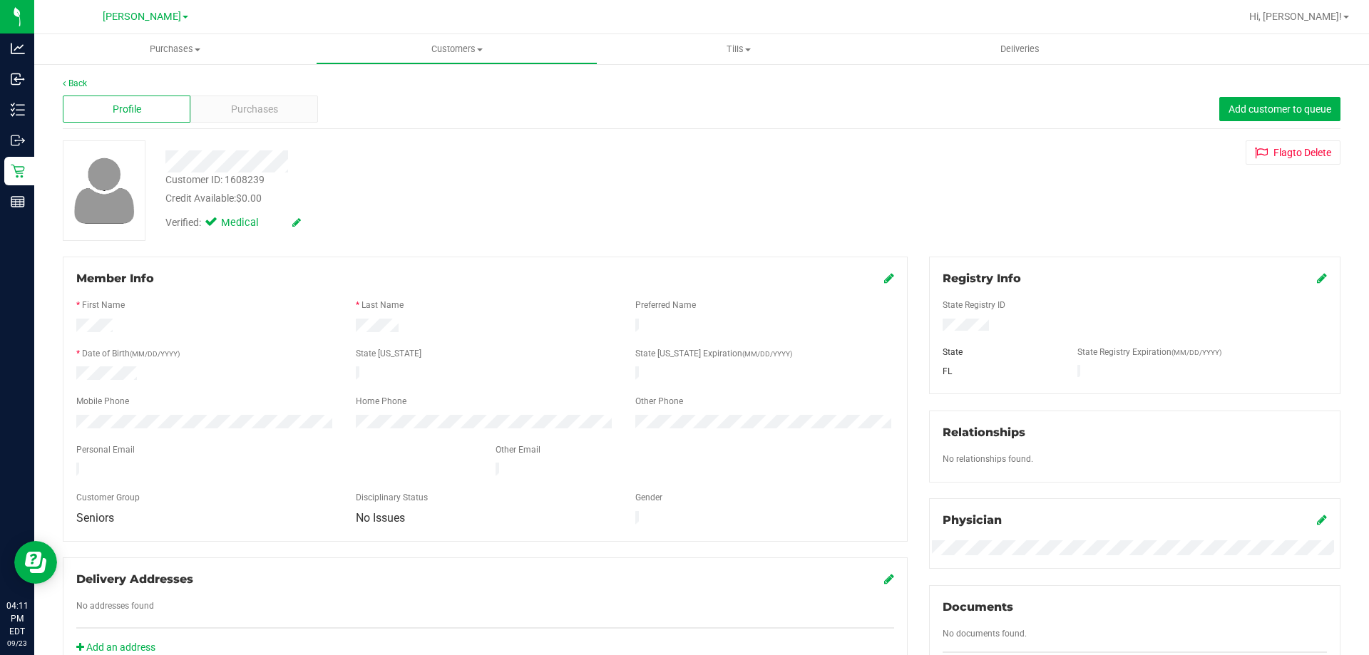
click at [243, 108] on span "Purchases" at bounding box center [254, 109] width 47 height 15
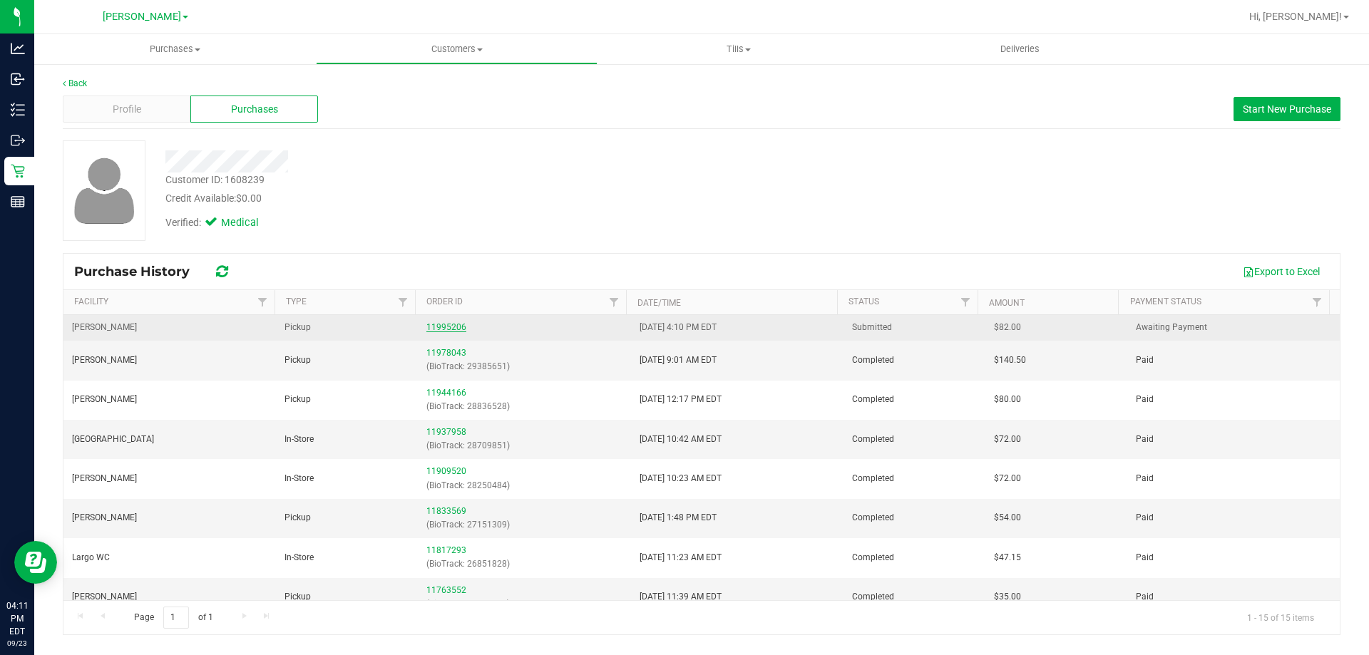
click at [445, 327] on link "11995206" at bounding box center [447, 327] width 40 height 10
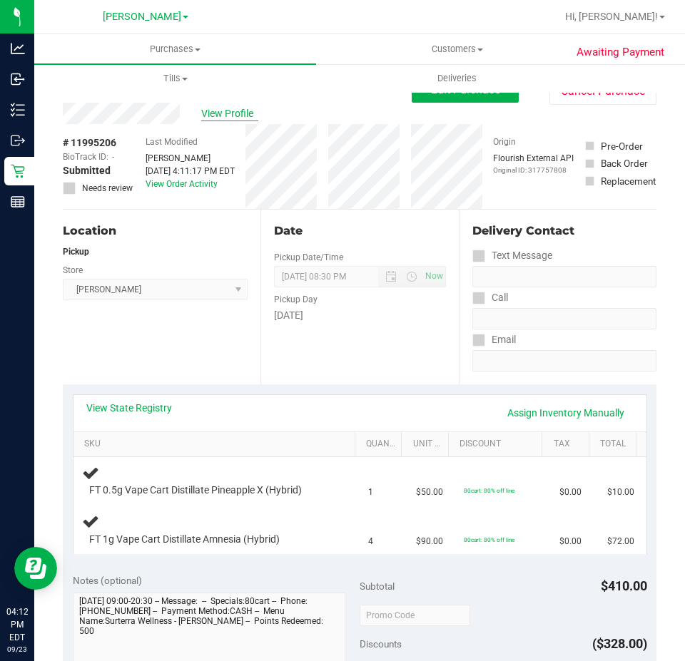
click at [231, 113] on span "View Profile" at bounding box center [229, 113] width 57 height 15
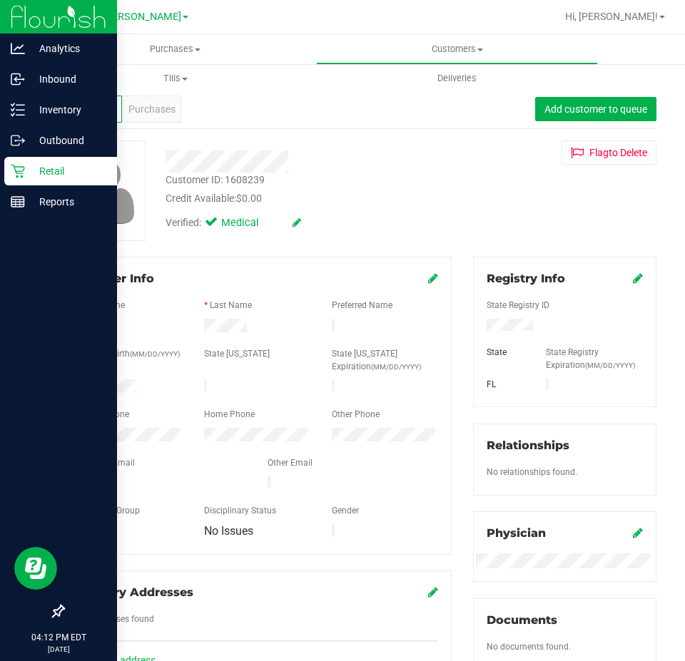
click at [57, 179] on p "Retail" at bounding box center [68, 171] width 86 height 17
